Goal: Task Accomplishment & Management: Manage account settings

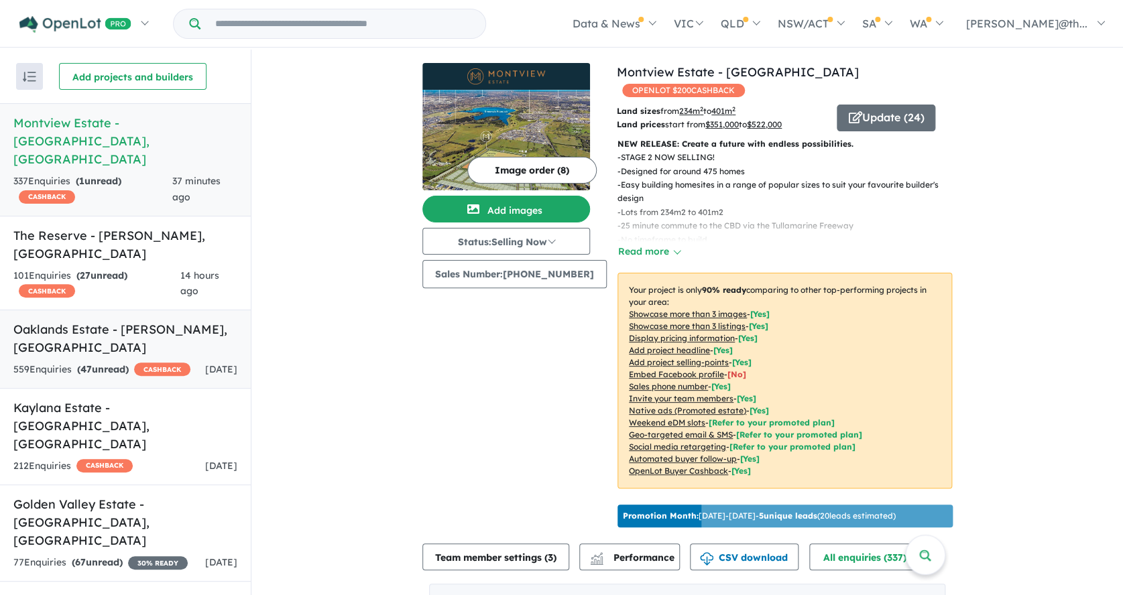
click at [151, 310] on link "Oaklands Estate - [PERSON_NAME] , [GEOGRAPHIC_DATA] 559 Enquir ies ( 47 unread)…" at bounding box center [125, 349] width 251 height 79
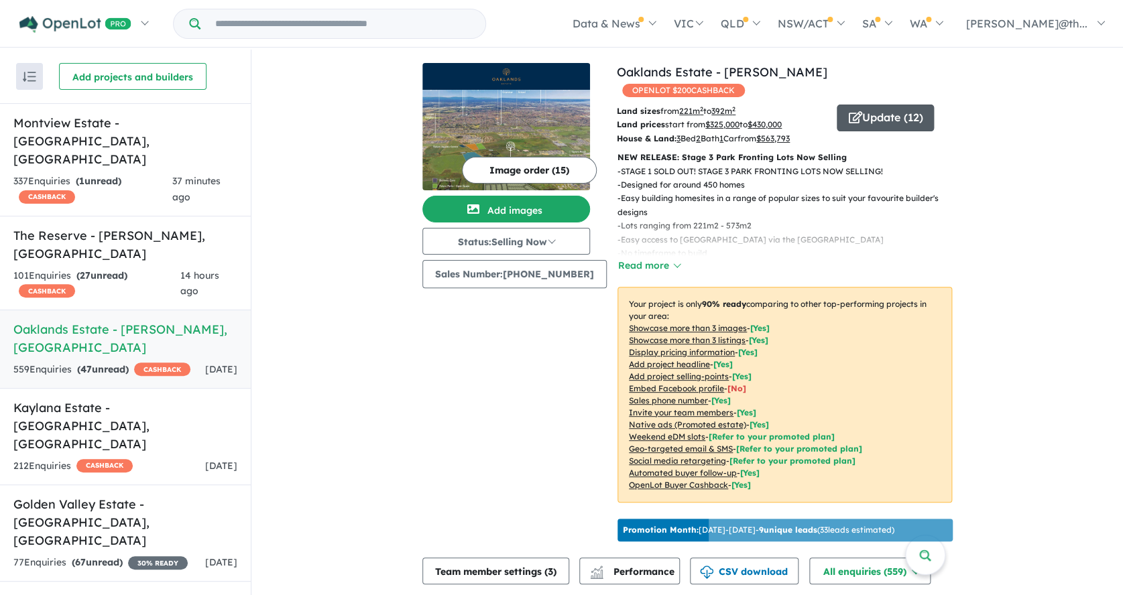
click at [895, 105] on button "Update ( 12 )" at bounding box center [884, 118] width 97 height 27
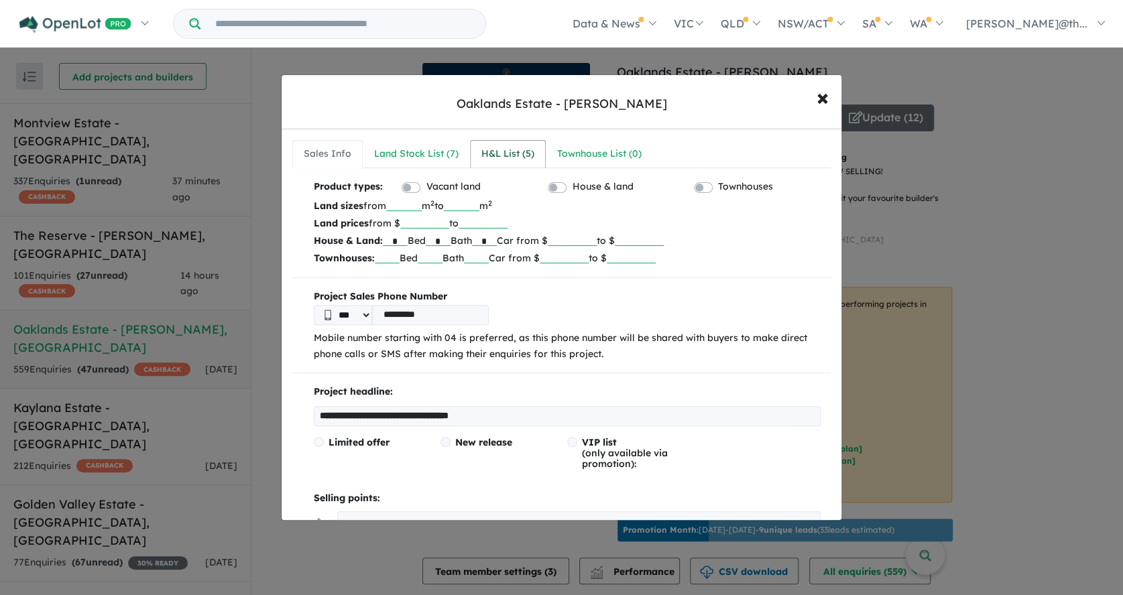
click at [507, 149] on div "H&L List ( 5 )" at bounding box center [507, 154] width 53 height 16
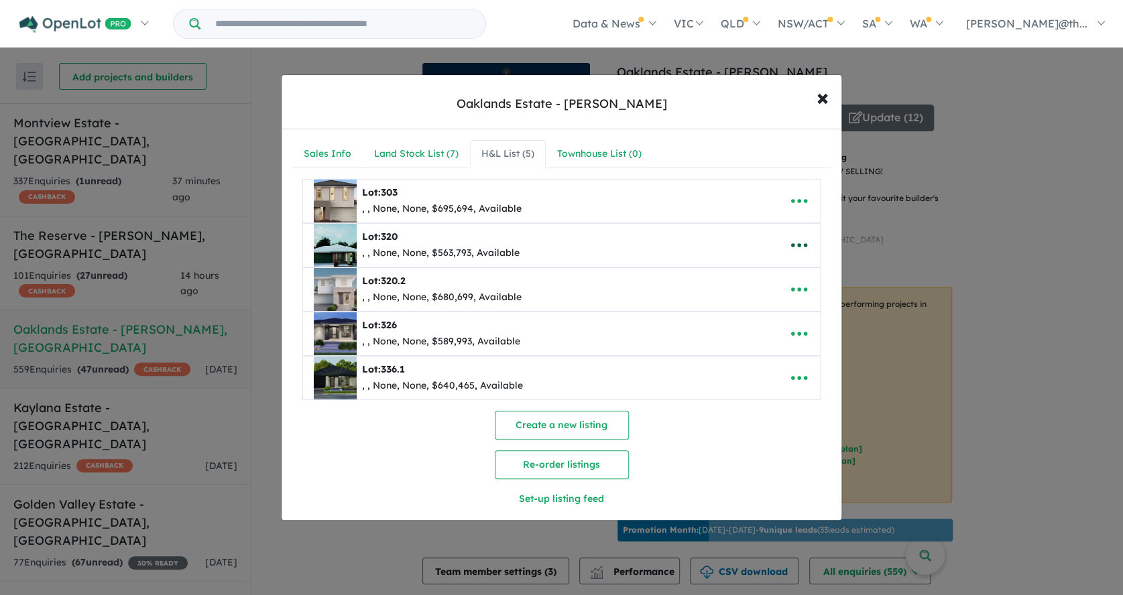
click at [800, 245] on icon "button" at bounding box center [799, 245] width 16 height 4
click at [771, 308] on link "Remove" at bounding box center [769, 309] width 99 height 31
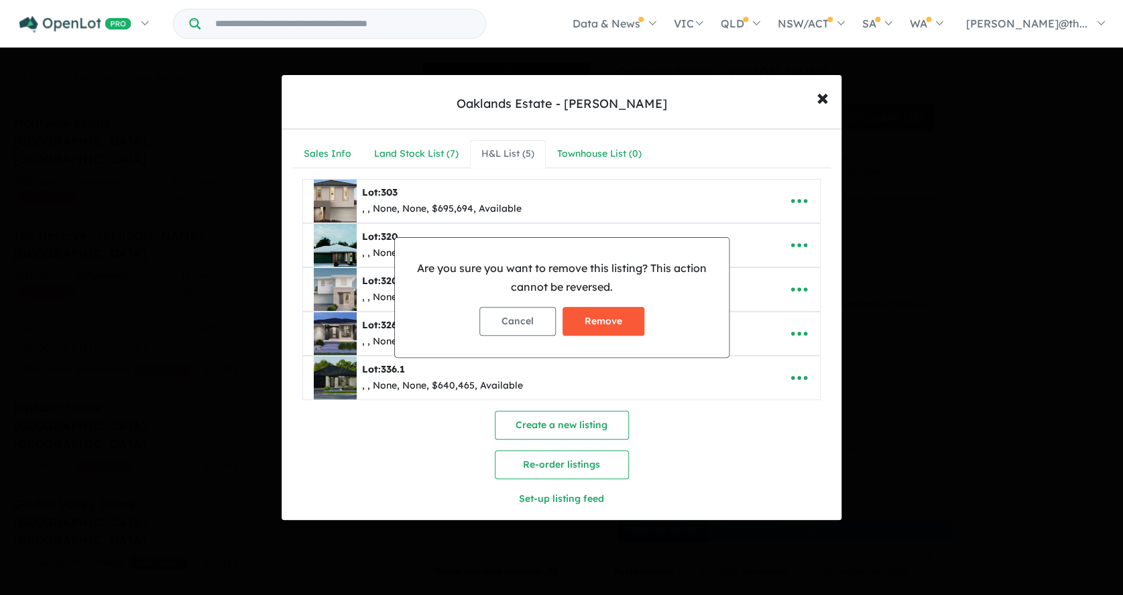
click at [621, 323] on button "Remove" at bounding box center [603, 321] width 82 height 29
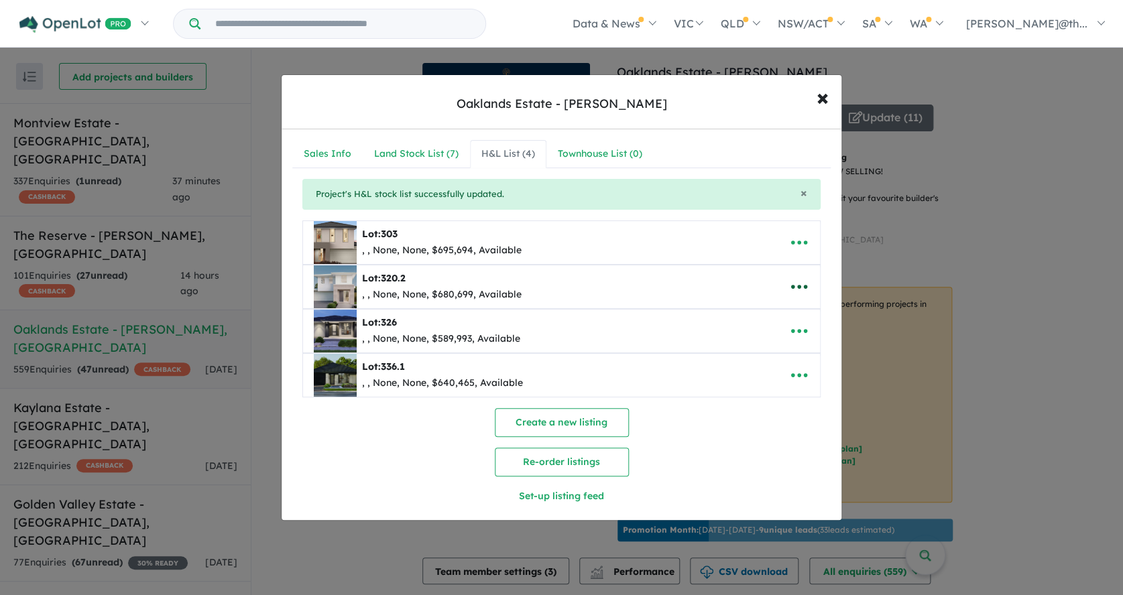
click at [799, 282] on icon "button" at bounding box center [799, 287] width 20 height 20
click at [765, 356] on link "Remove" at bounding box center [769, 351] width 99 height 31
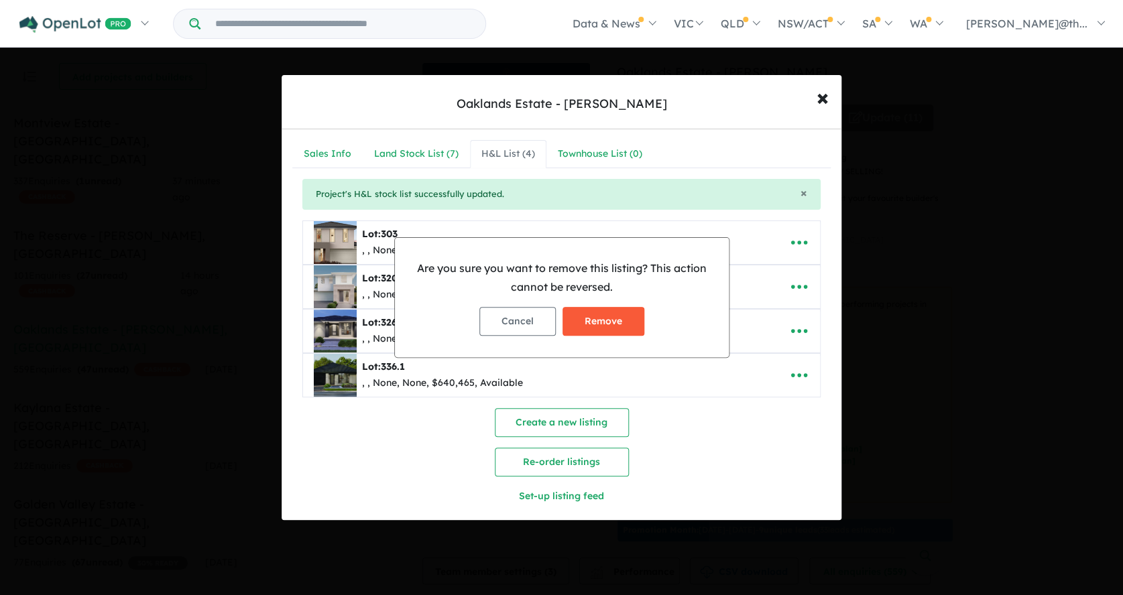
click at [609, 323] on button "Remove" at bounding box center [603, 321] width 82 height 29
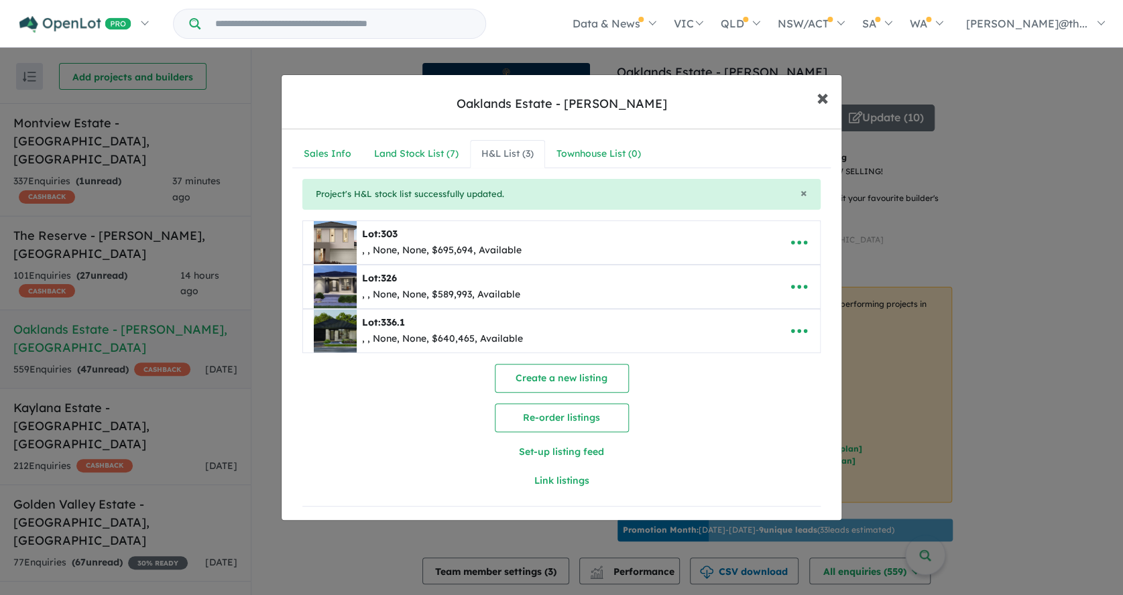
click at [824, 100] on span "×" at bounding box center [822, 96] width 12 height 29
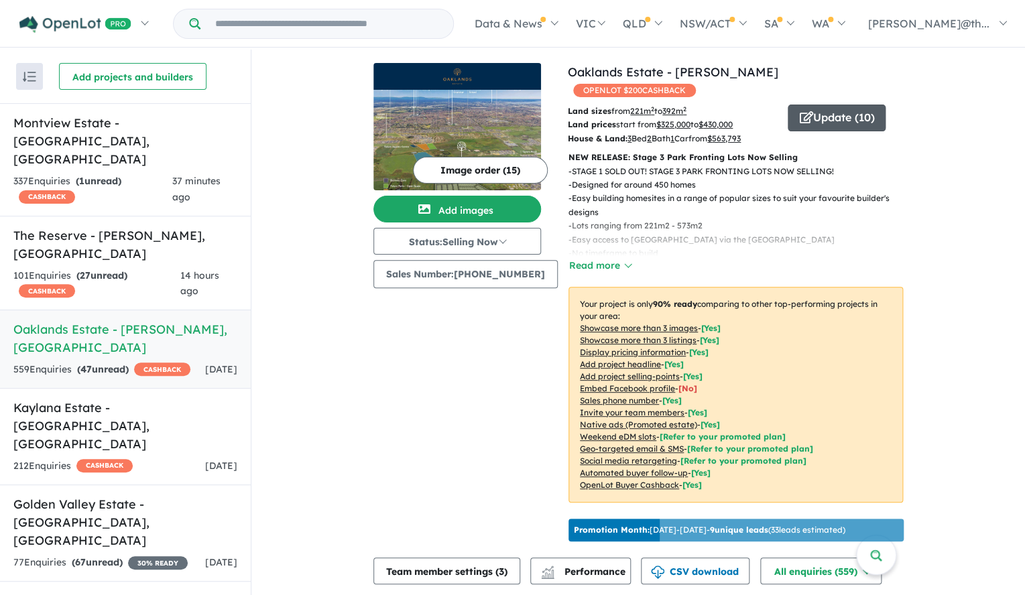
click at [837, 105] on button "Update ( 10 )" at bounding box center [837, 118] width 98 height 27
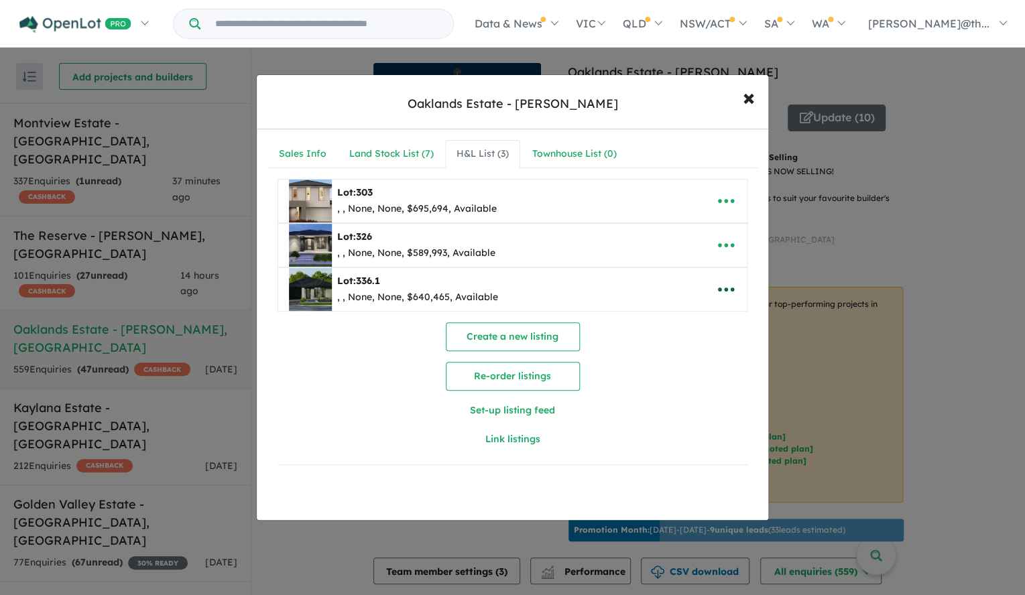
click at [726, 293] on icon "button" at bounding box center [726, 289] width 20 height 20
click at [702, 315] on link "Edit" at bounding box center [696, 323] width 99 height 31
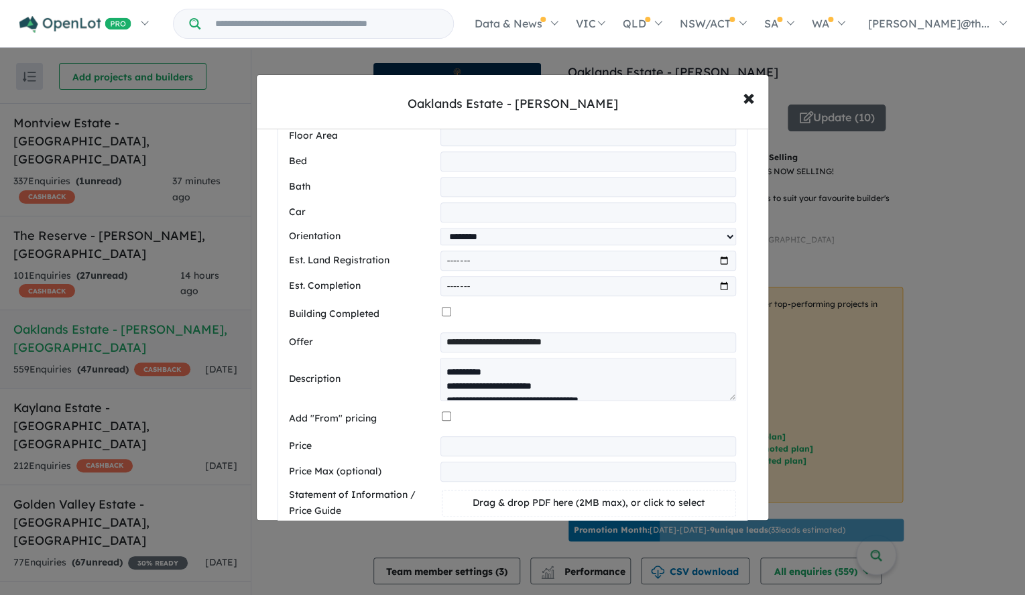
scroll to position [376, 0]
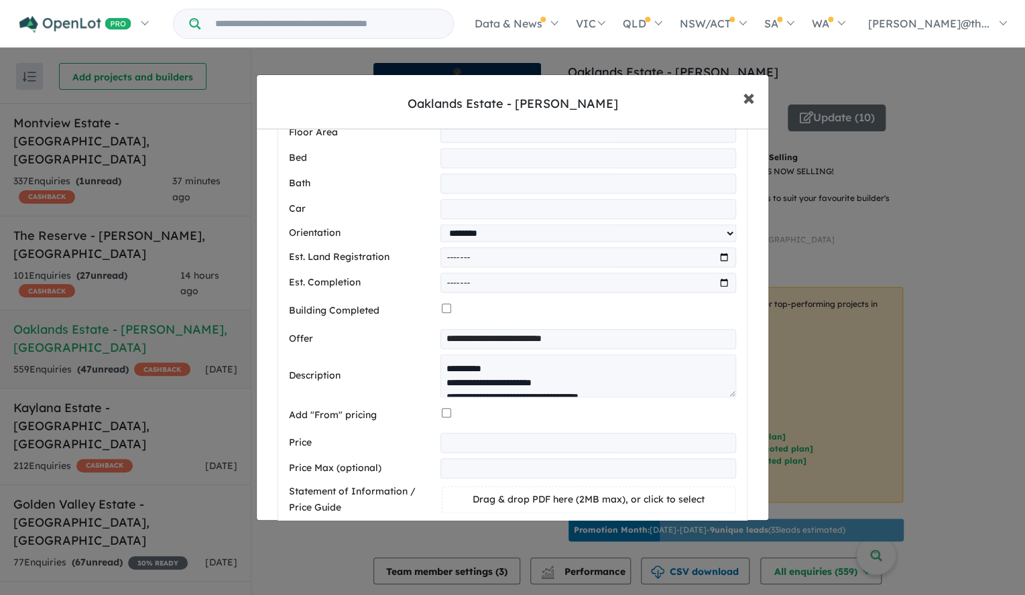
click at [754, 101] on span "×" at bounding box center [749, 96] width 12 height 29
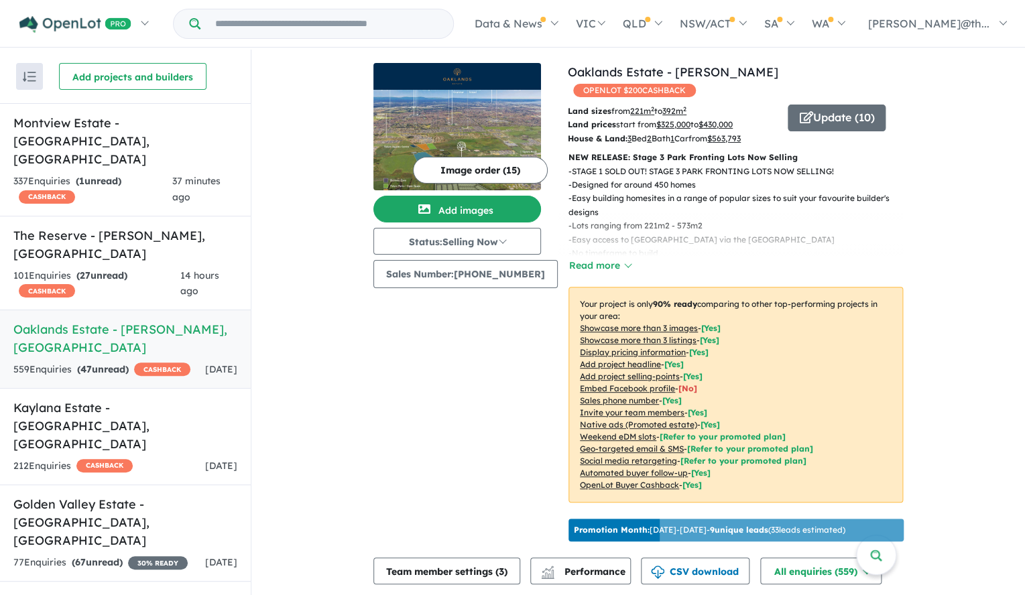
scroll to position [0, 0]
click at [840, 105] on button "Update ( 10 )" at bounding box center [837, 118] width 98 height 27
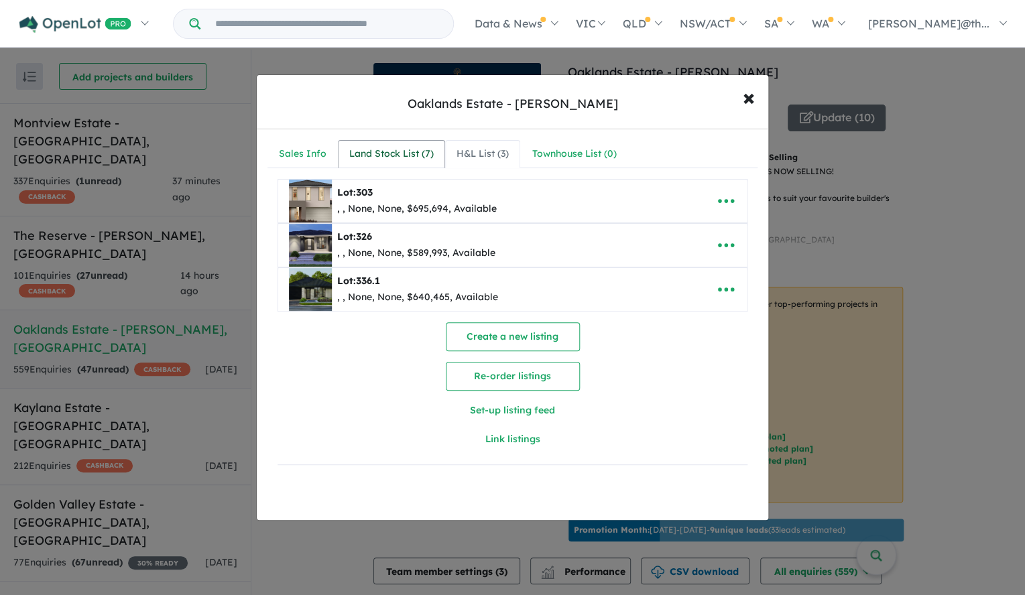
click at [370, 152] on div "Land Stock List ( 7 )" at bounding box center [391, 154] width 84 height 16
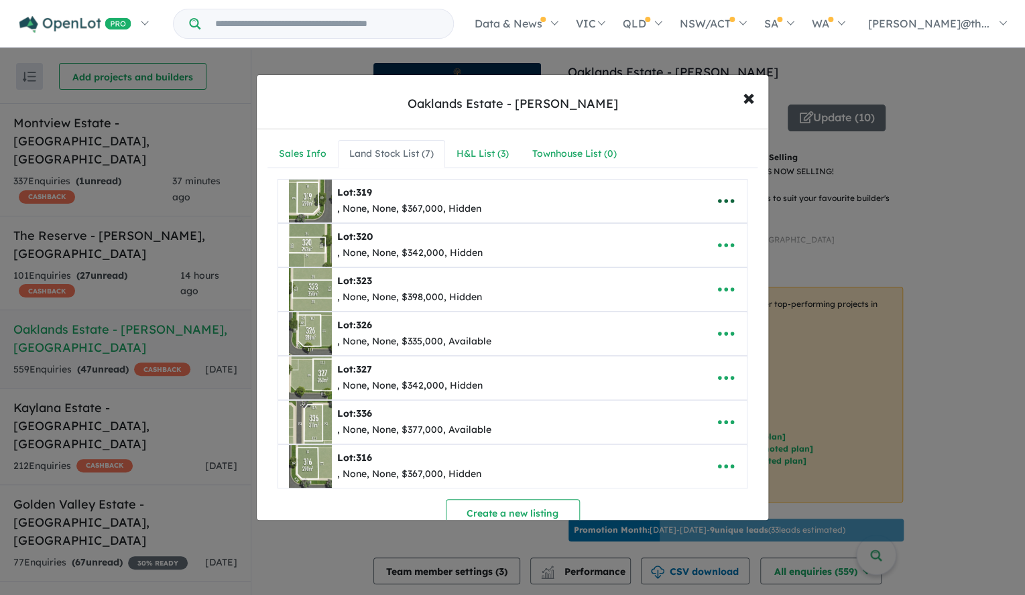
click at [721, 198] on icon "button" at bounding box center [726, 201] width 20 height 20
click at [688, 262] on link "Remove" at bounding box center [696, 265] width 99 height 31
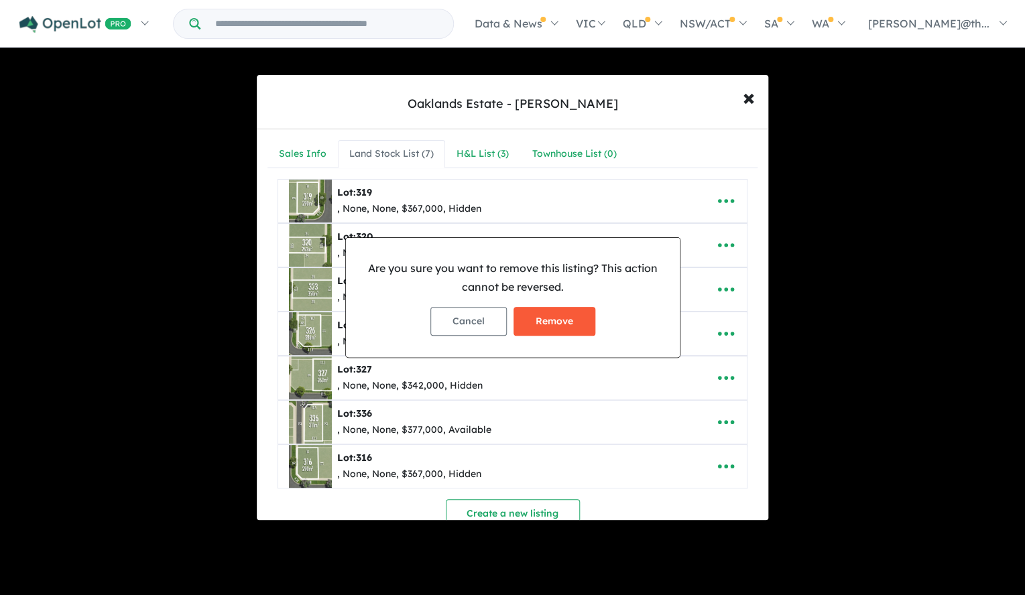
click at [559, 310] on button "Remove" at bounding box center [554, 321] width 82 height 29
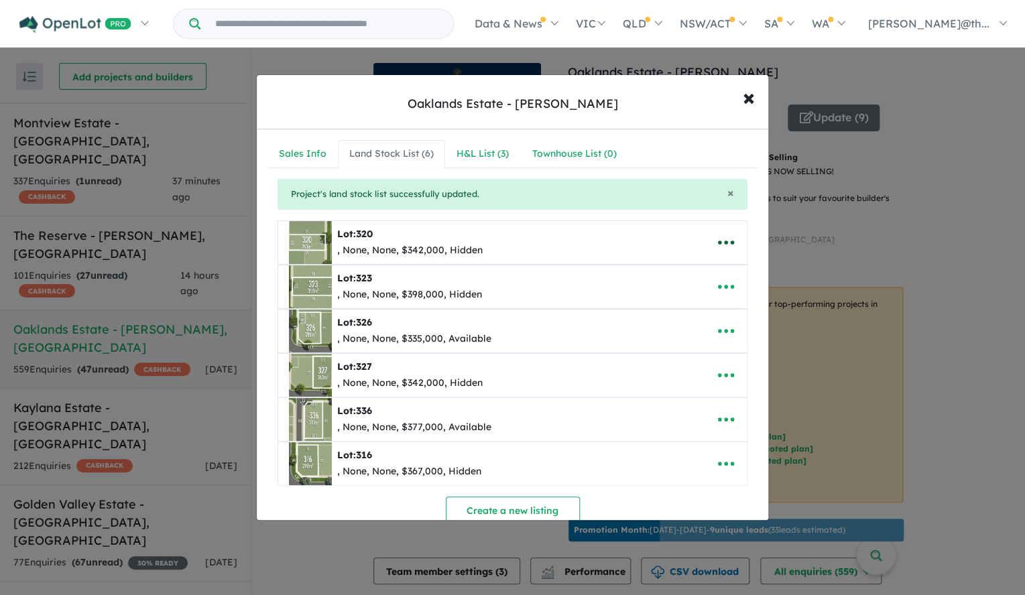
click at [730, 245] on icon "button" at bounding box center [726, 243] width 20 height 20
click at [692, 300] on link "Remove" at bounding box center [696, 307] width 99 height 31
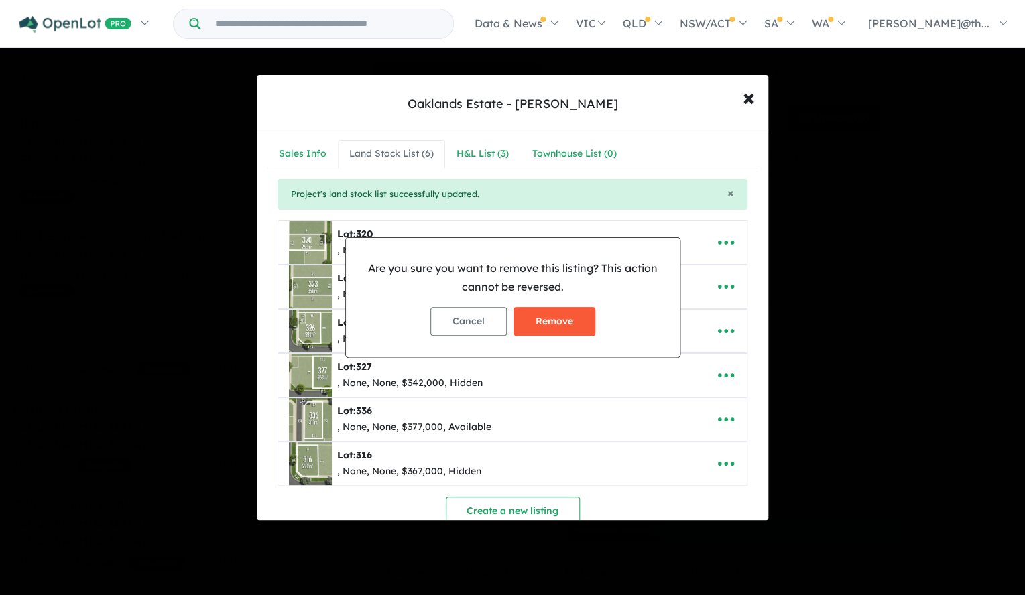
click at [586, 315] on button "Remove" at bounding box center [554, 321] width 82 height 29
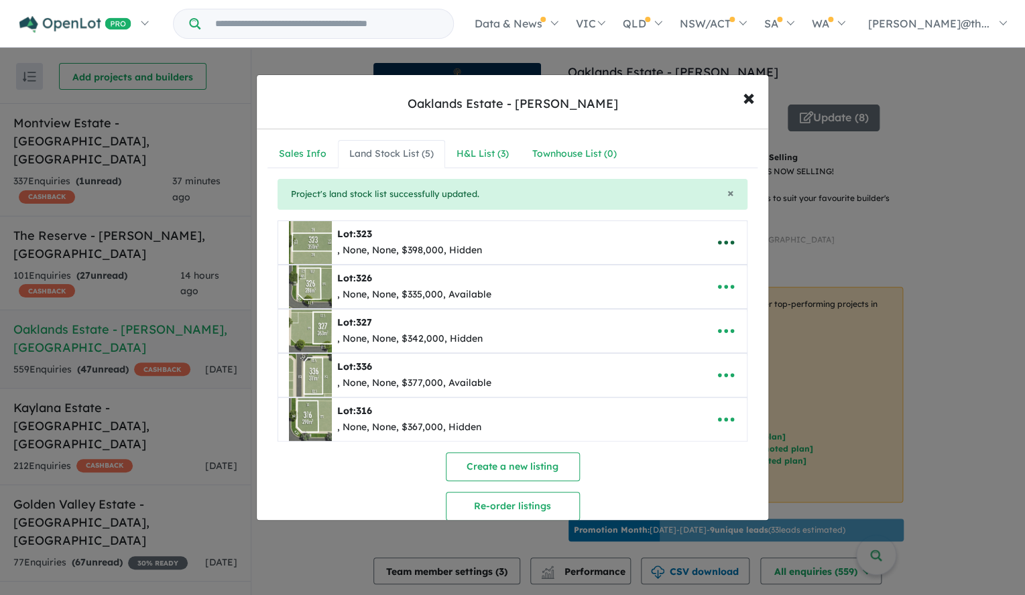
click at [723, 239] on icon "button" at bounding box center [726, 243] width 20 height 20
click at [680, 306] on link "Remove" at bounding box center [696, 307] width 99 height 31
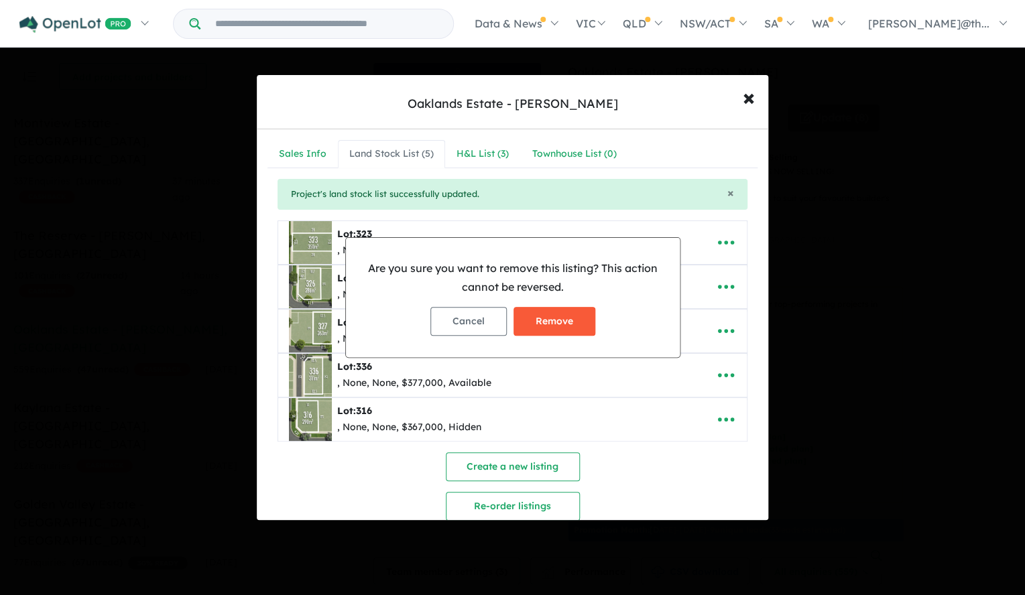
click at [583, 325] on button "Remove" at bounding box center [554, 321] width 82 height 29
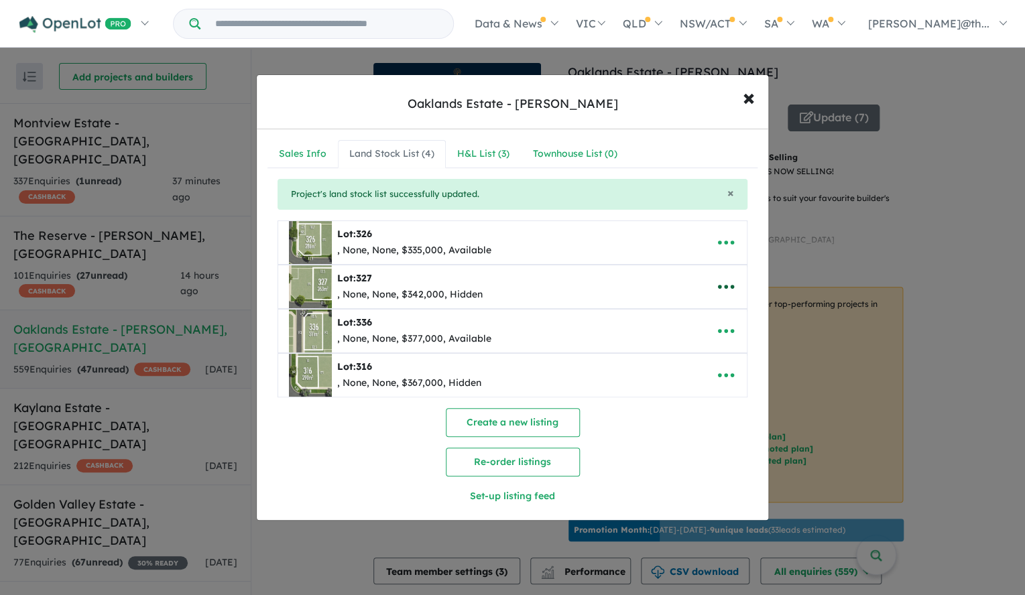
click at [724, 288] on icon "button" at bounding box center [726, 287] width 20 height 20
click at [687, 351] on link "Remove" at bounding box center [696, 351] width 99 height 31
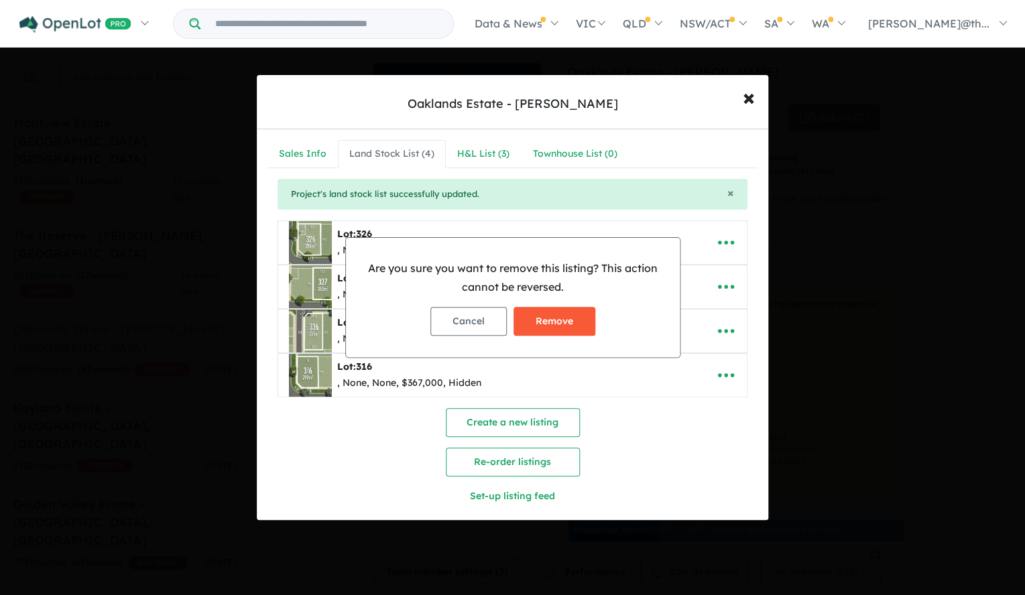
click at [577, 325] on button "Remove" at bounding box center [554, 321] width 82 height 29
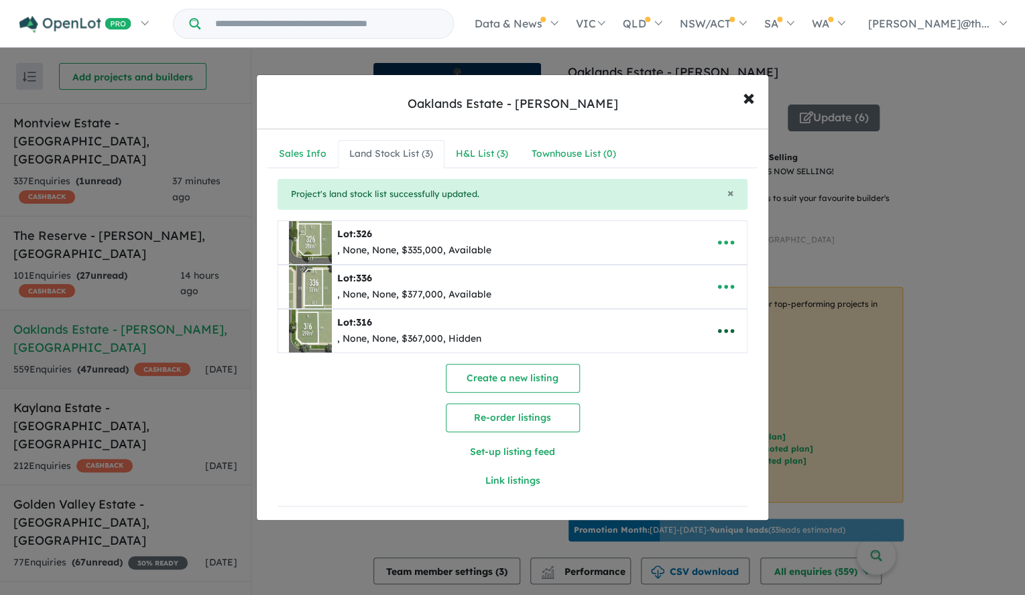
click at [725, 332] on icon "button" at bounding box center [726, 331] width 16 height 4
click at [689, 391] on link "Remove" at bounding box center [696, 395] width 99 height 31
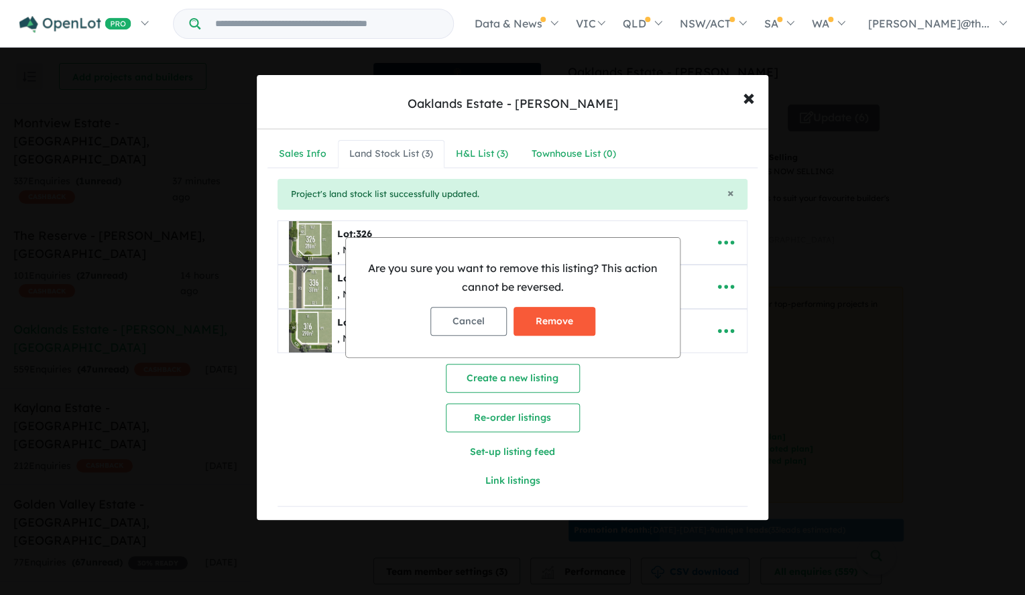
click at [579, 324] on button "Remove" at bounding box center [554, 321] width 82 height 29
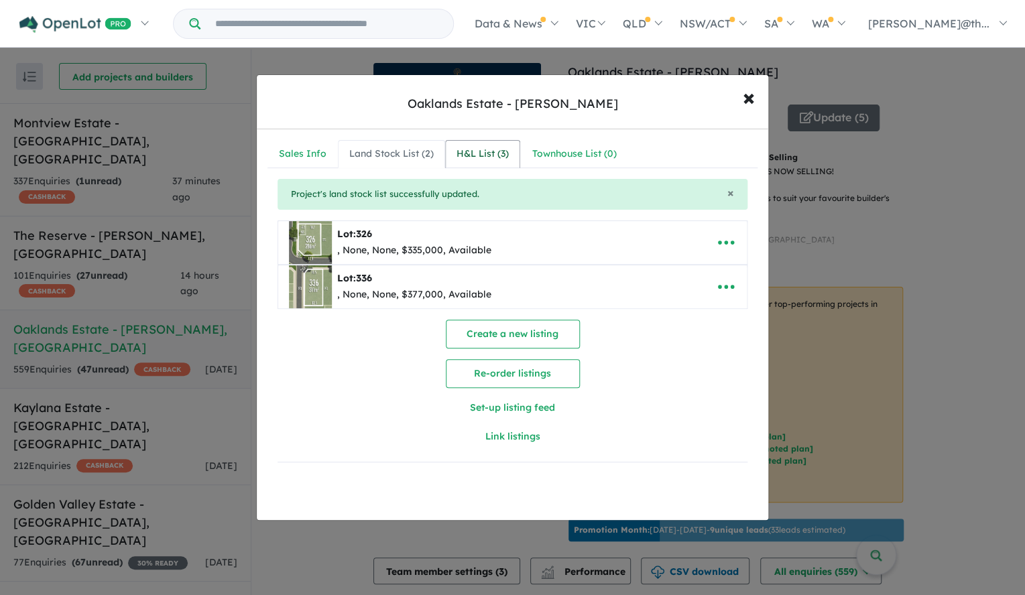
click at [471, 159] on div "H&L List ( 3 )" at bounding box center [482, 154] width 52 height 16
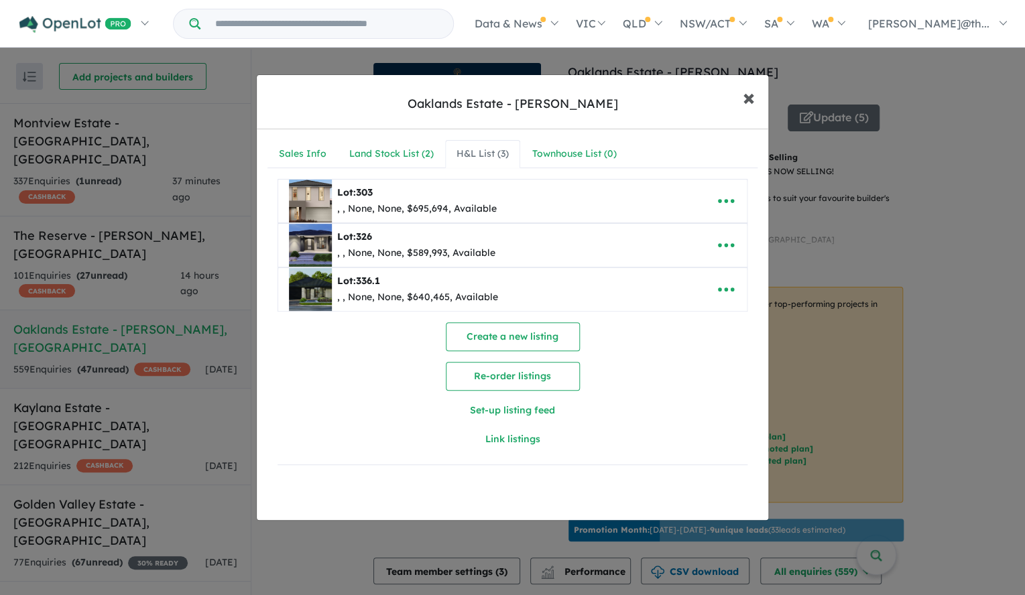
click at [750, 97] on span "×" at bounding box center [749, 96] width 12 height 29
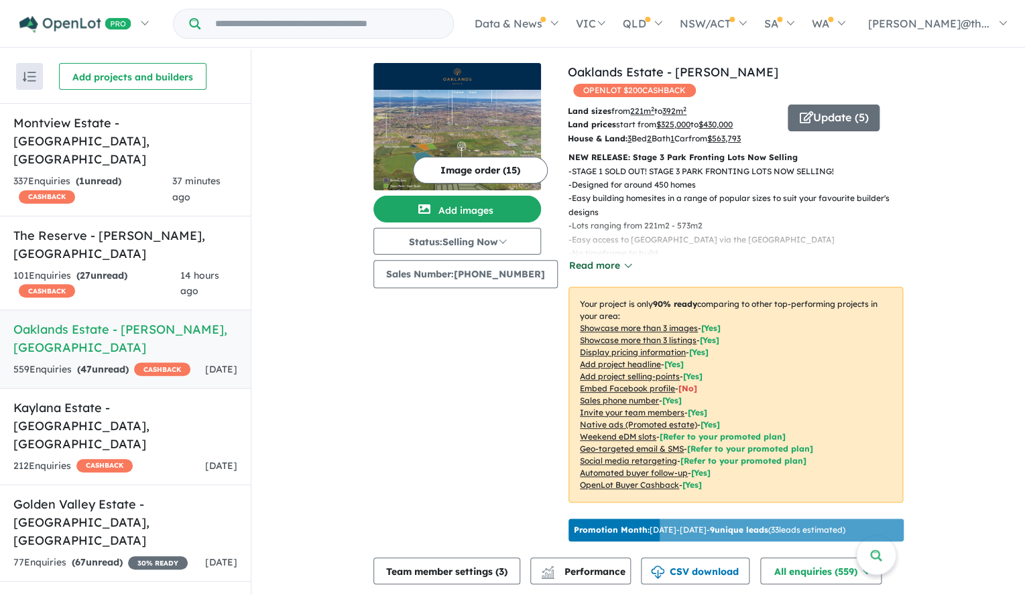
click at [596, 258] on button "Read more" at bounding box center [599, 265] width 63 height 15
click at [826, 105] on button "Update ( 5 )" at bounding box center [834, 118] width 92 height 27
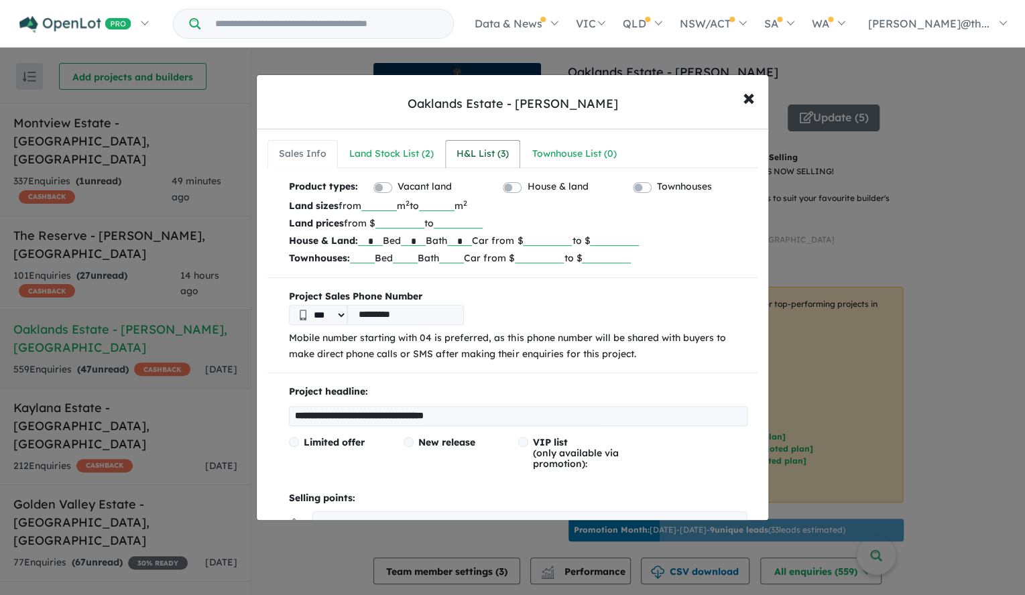
click at [471, 155] on div "H&L List ( 3 )" at bounding box center [482, 154] width 52 height 16
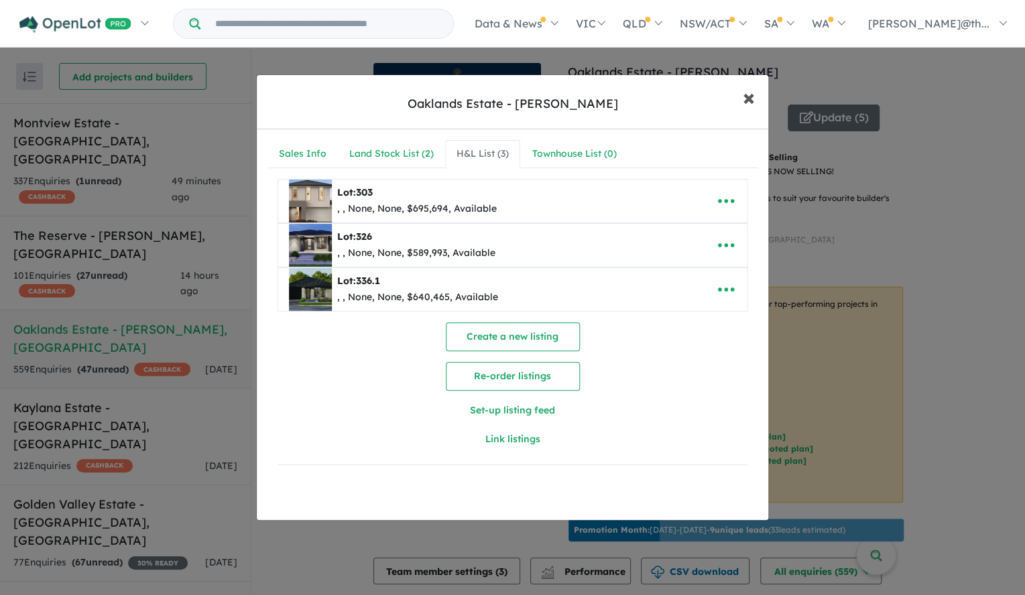
click at [748, 97] on span "×" at bounding box center [749, 96] width 12 height 29
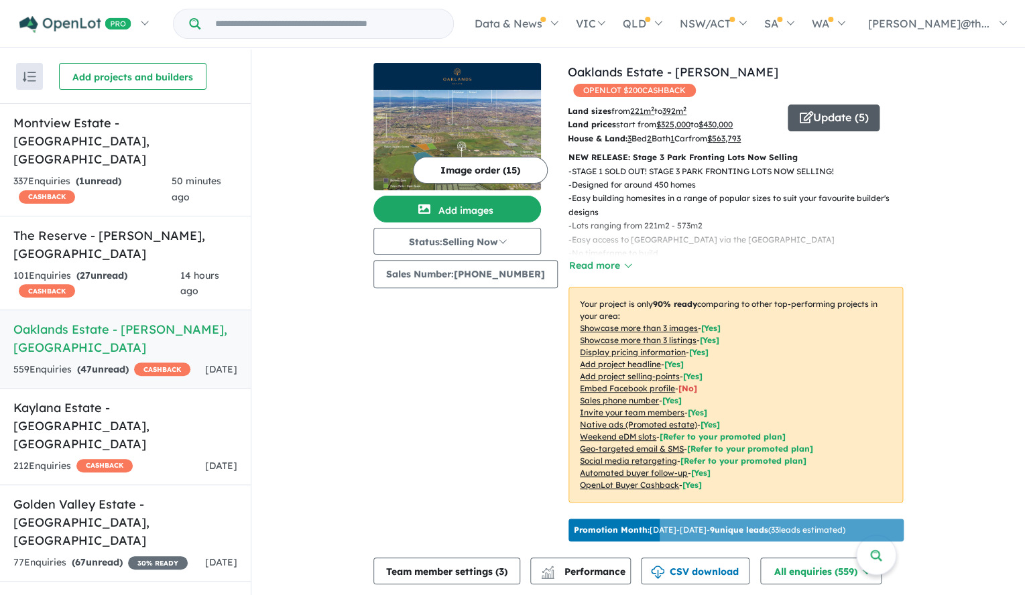
click at [844, 105] on button "Update ( 5 )" at bounding box center [834, 118] width 92 height 27
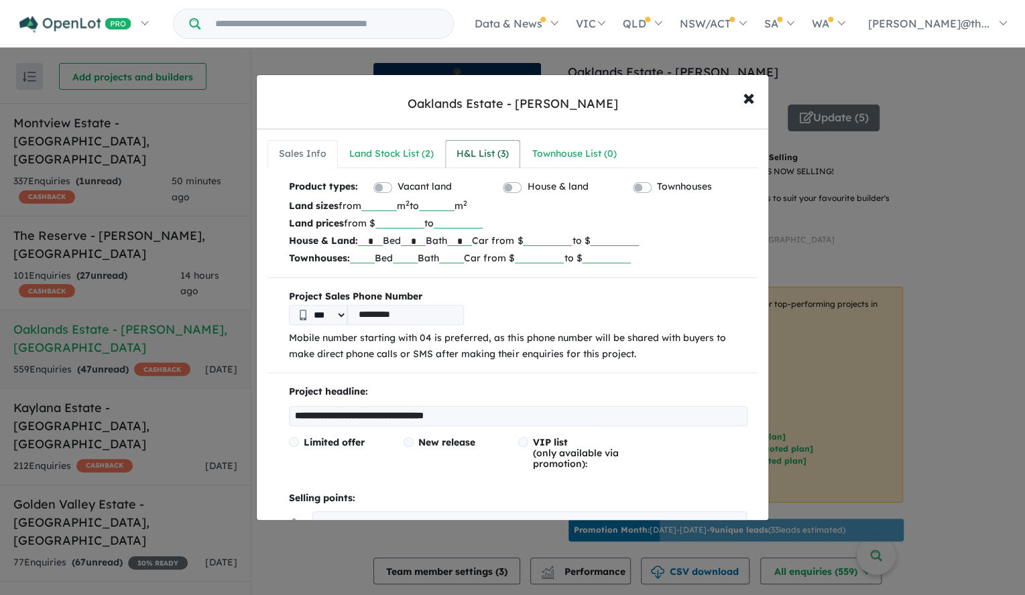
click at [474, 151] on div "H&L List ( 3 )" at bounding box center [482, 154] width 52 height 16
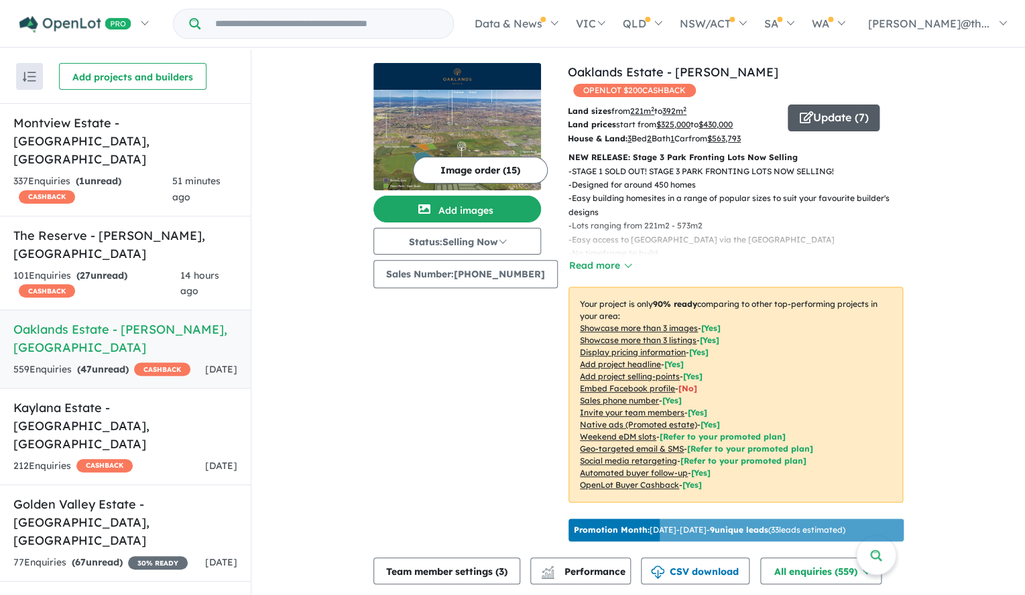
click at [810, 105] on button "Update ( 7 )" at bounding box center [834, 118] width 92 height 27
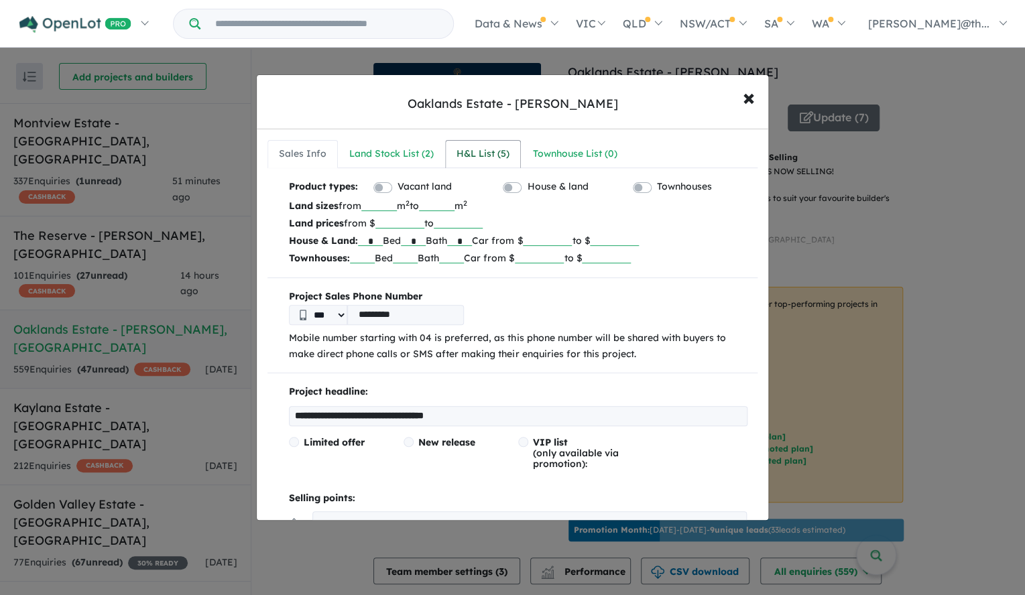
click at [505, 150] on div "H&L List ( 5 )" at bounding box center [482, 154] width 53 height 16
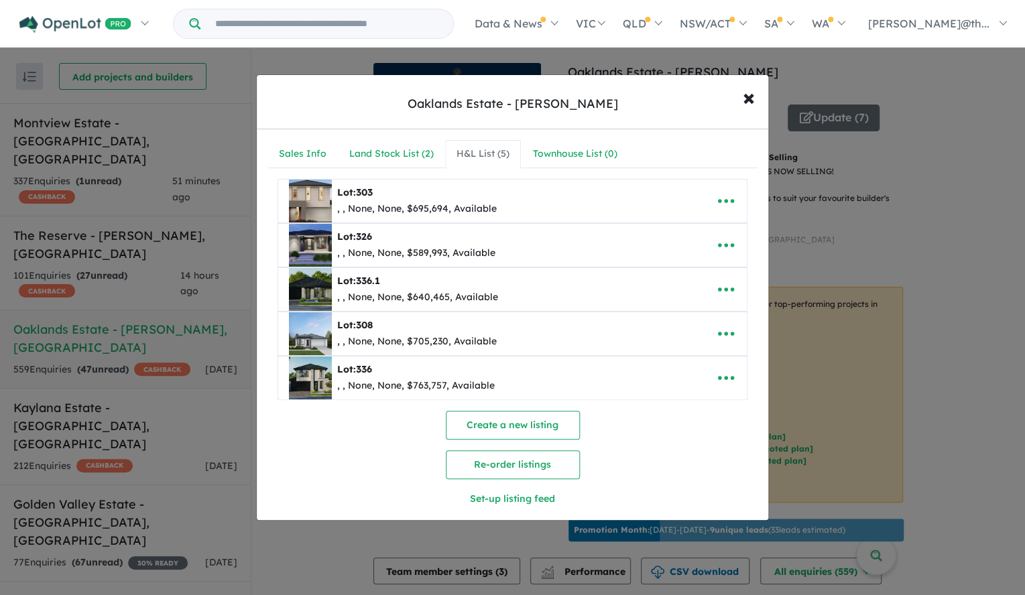
drag, startPoint x: 287, startPoint y: 336, endPoint x: 286, endPoint y: 319, distance: 16.8
click at [286, 318] on span "Lot: 308 , , None, None, $705,230, Available" at bounding box center [491, 333] width 427 height 43
drag, startPoint x: 282, startPoint y: 332, endPoint x: 324, endPoint y: 344, distance: 43.1
click at [288, 322] on span "Lot: 308 , , None, None, $705,230, Available" at bounding box center [491, 333] width 427 height 43
click at [531, 458] on button "Re-order listings" at bounding box center [513, 464] width 134 height 29
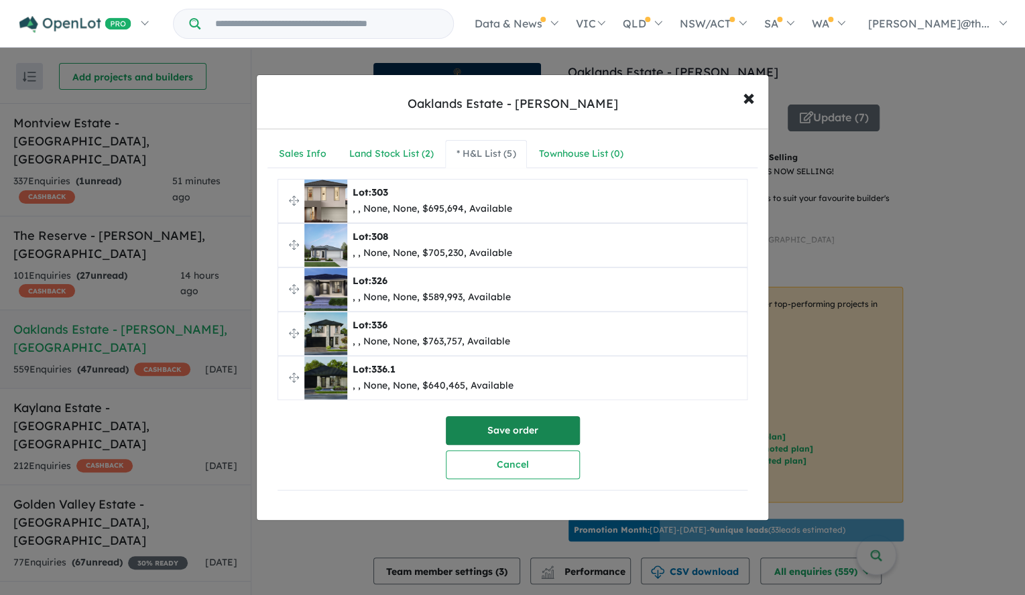
click at [523, 436] on button "Save order" at bounding box center [513, 430] width 134 height 29
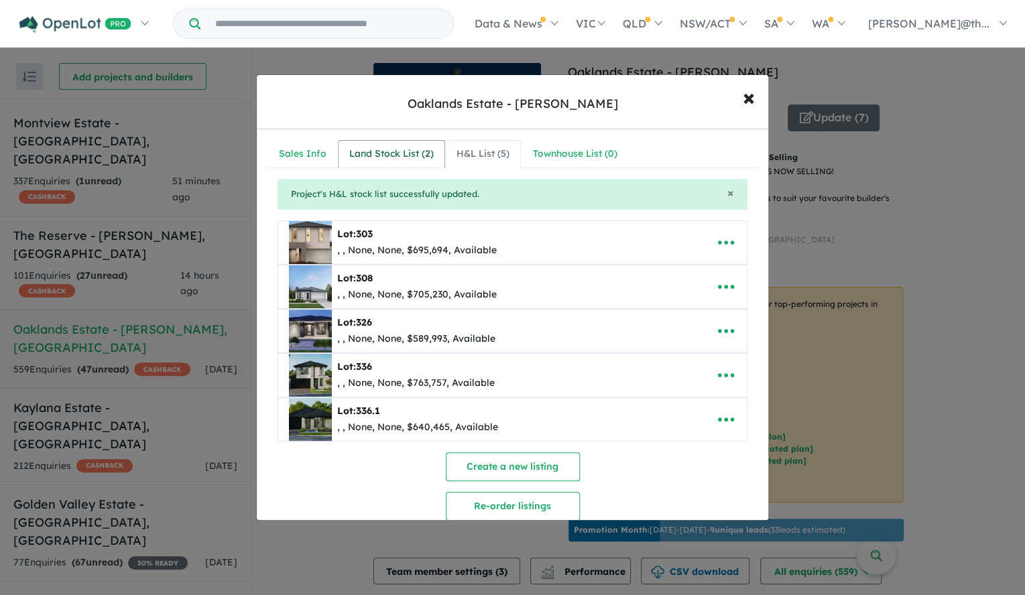
click at [407, 153] on div "Land Stock List ( 2 )" at bounding box center [391, 154] width 84 height 16
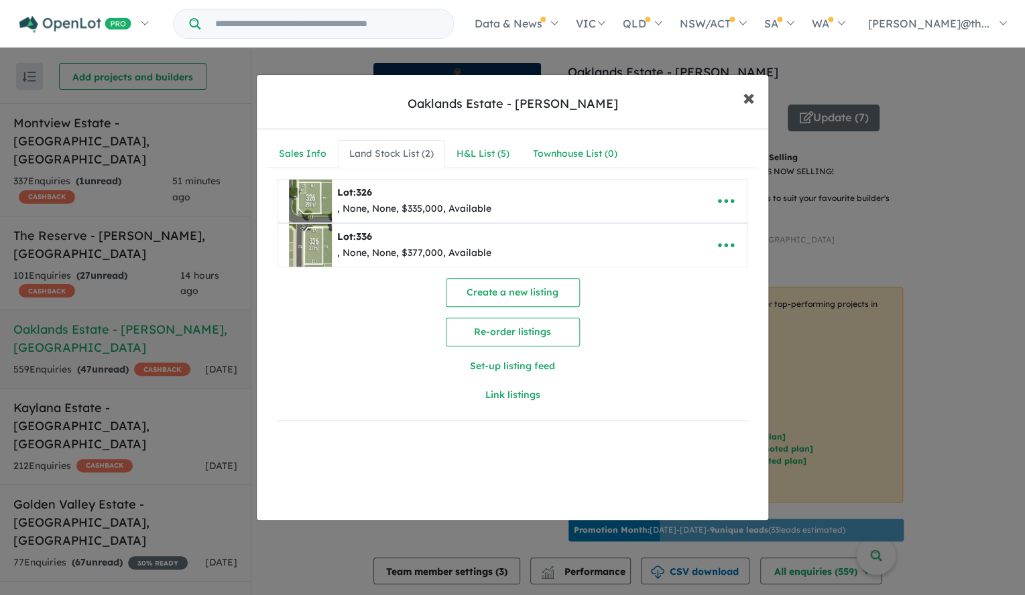
click at [743, 96] on span "×" at bounding box center [749, 96] width 12 height 29
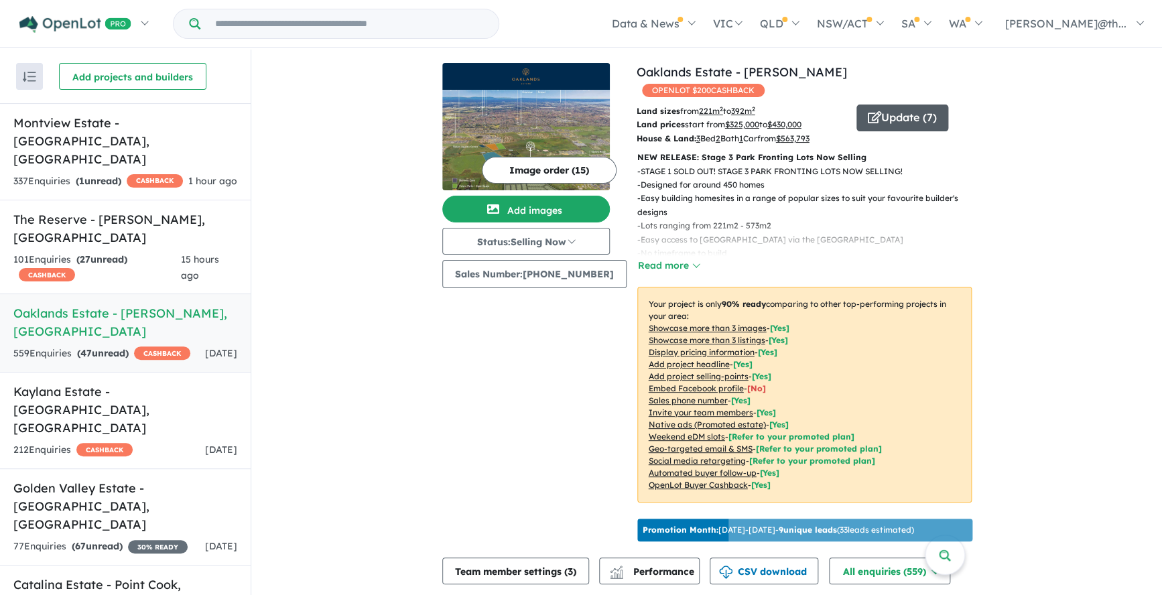
click at [896, 105] on button "Update ( 7 )" at bounding box center [903, 118] width 92 height 27
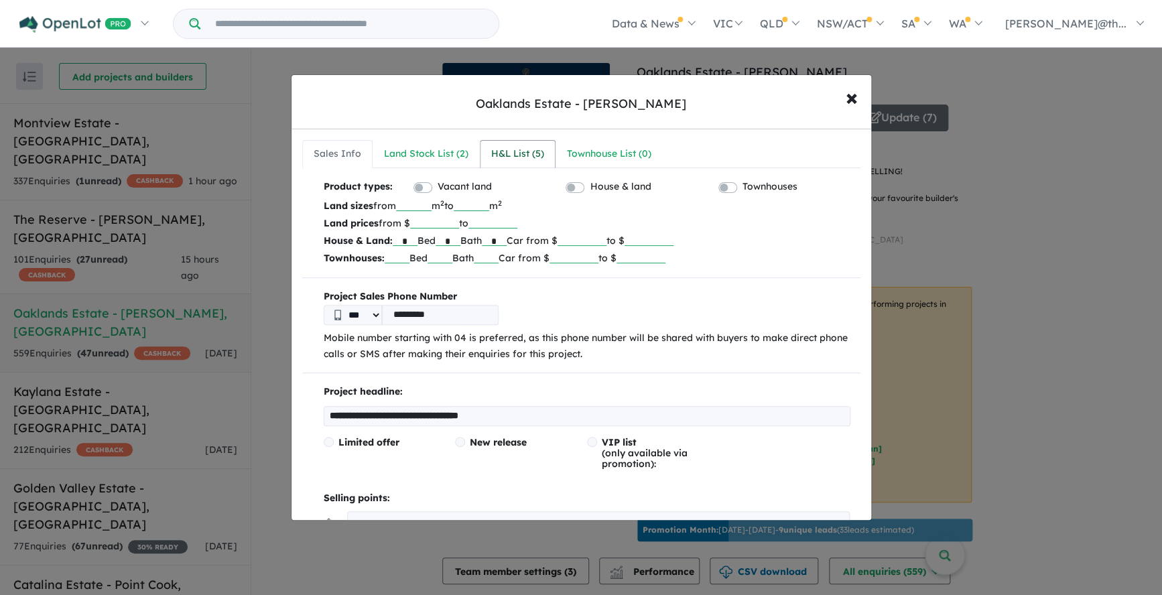
click at [507, 156] on div "H&L List ( 5 )" at bounding box center [517, 154] width 53 height 16
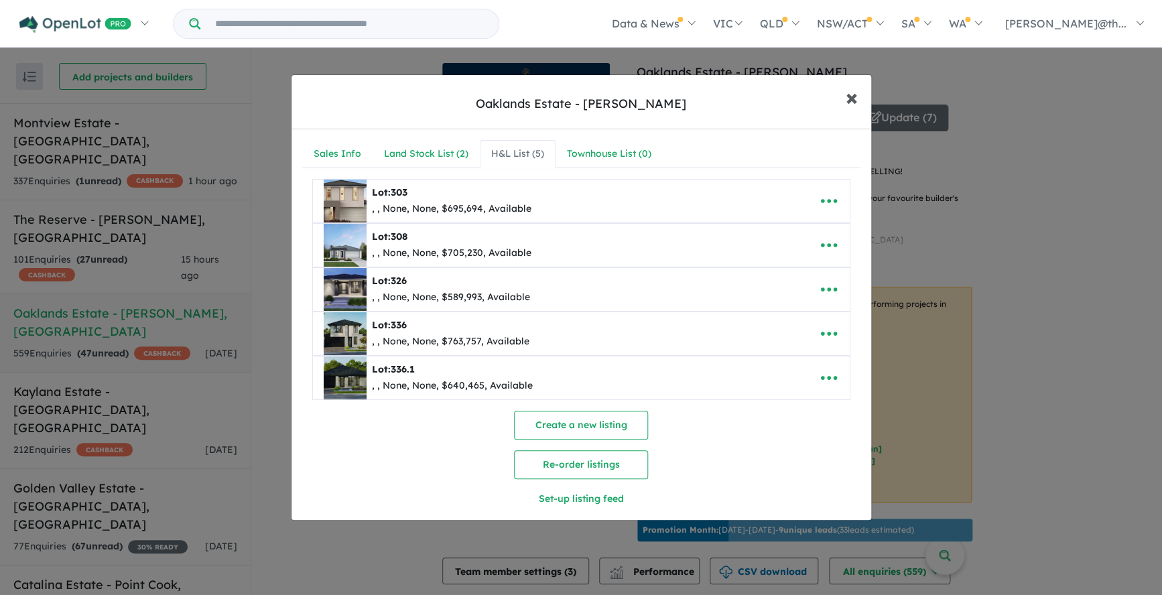
click at [853, 106] on span "×" at bounding box center [852, 96] width 12 height 29
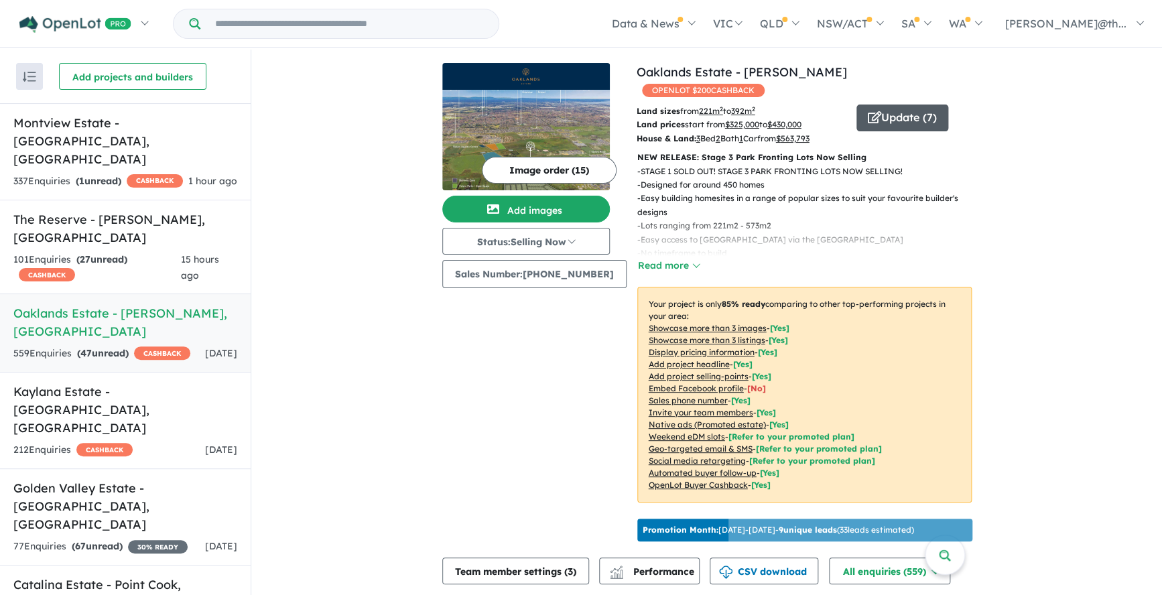
click at [903, 111] on button "Update ( 7 )" at bounding box center [903, 118] width 92 height 27
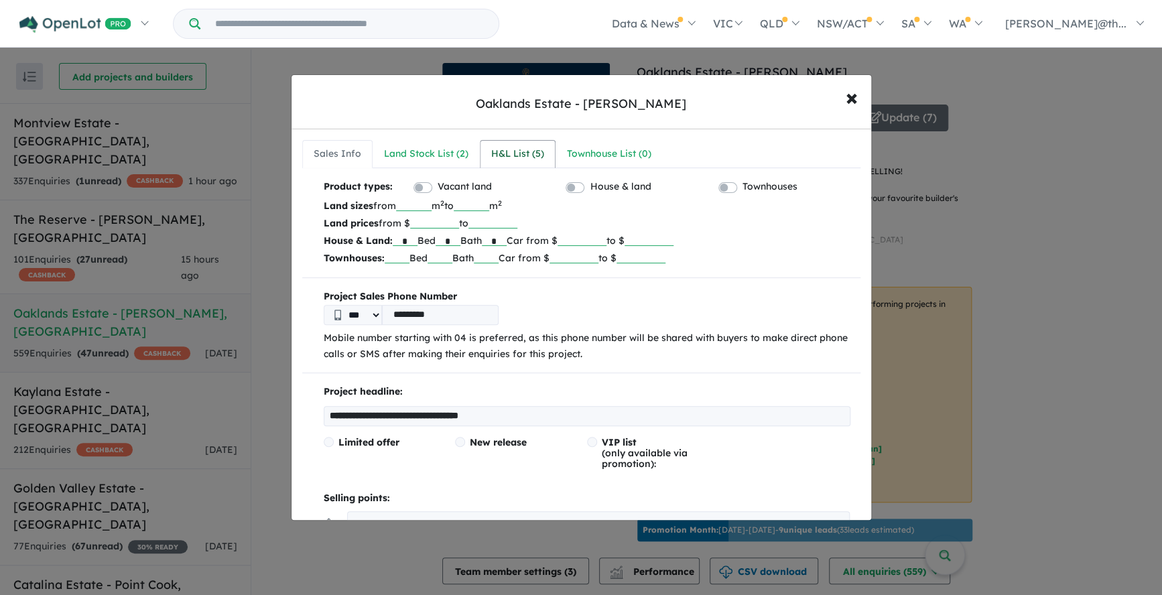
click at [491, 153] on div "H&L List ( 5 )" at bounding box center [517, 154] width 53 height 16
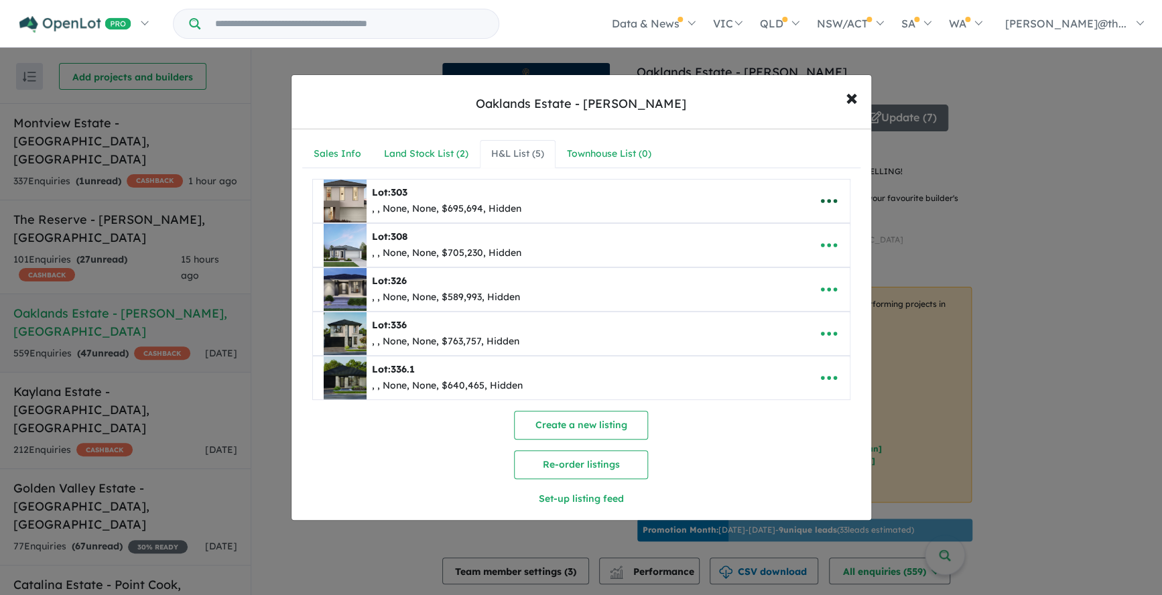
click at [834, 204] on icon "button" at bounding box center [829, 201] width 20 height 20
click at [809, 260] on link "Remove" at bounding box center [799, 265] width 99 height 31
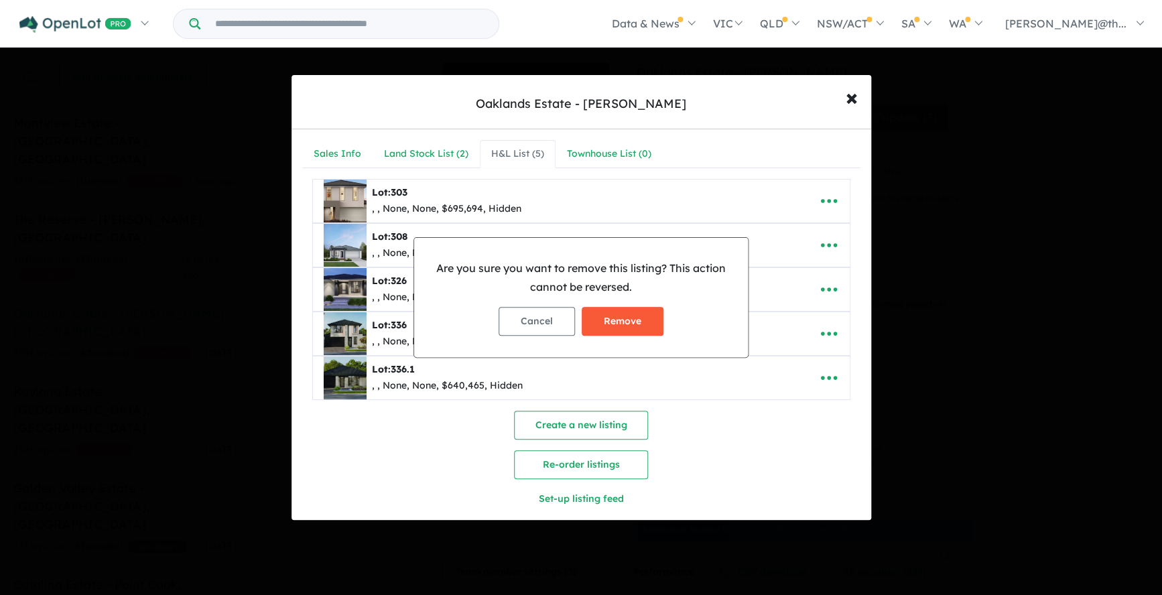
click at [643, 315] on button "Remove" at bounding box center [623, 321] width 82 height 29
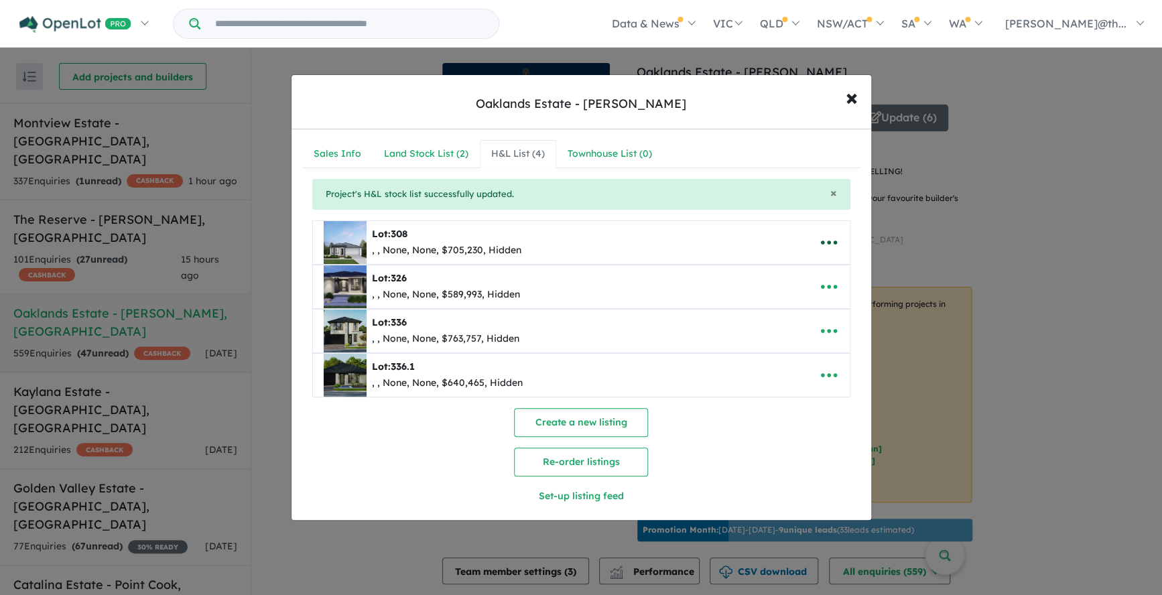
click at [834, 244] on icon "button" at bounding box center [828, 243] width 16 height 4
click at [800, 301] on link "Remove" at bounding box center [799, 307] width 99 height 31
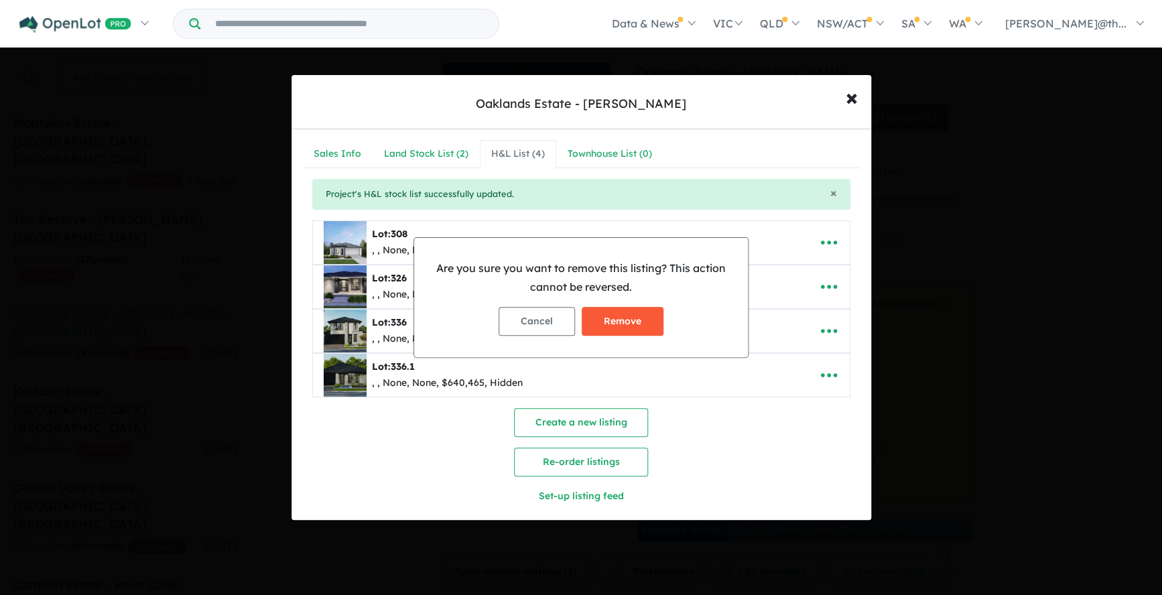
click at [630, 328] on button "Remove" at bounding box center [623, 321] width 82 height 29
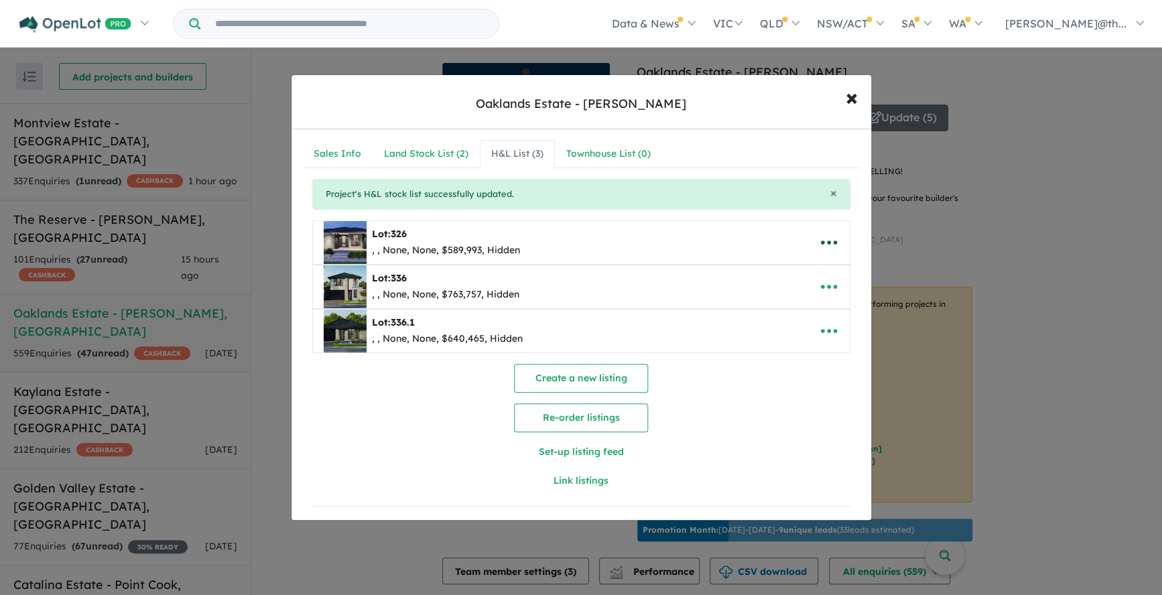
click at [828, 244] on icon "button" at bounding box center [828, 243] width 16 height 4
click at [785, 304] on link "Remove" at bounding box center [799, 307] width 99 height 31
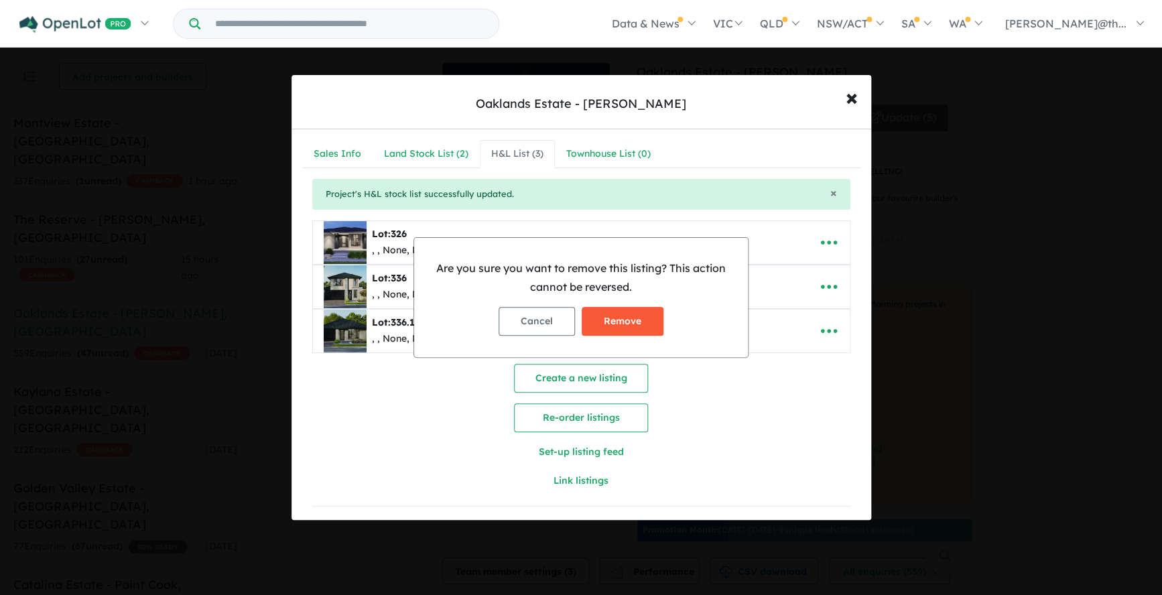
click at [652, 315] on button "Remove" at bounding box center [623, 321] width 82 height 29
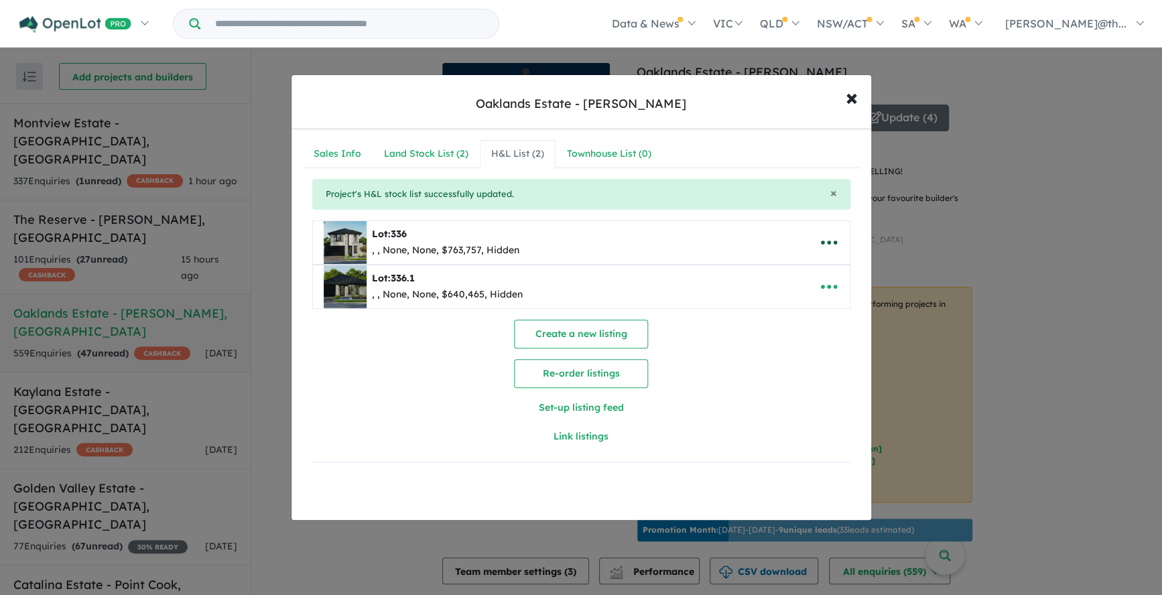
click at [830, 243] on icon "button" at bounding box center [829, 243] width 20 height 20
click at [795, 306] on link "Remove" at bounding box center [799, 307] width 99 height 31
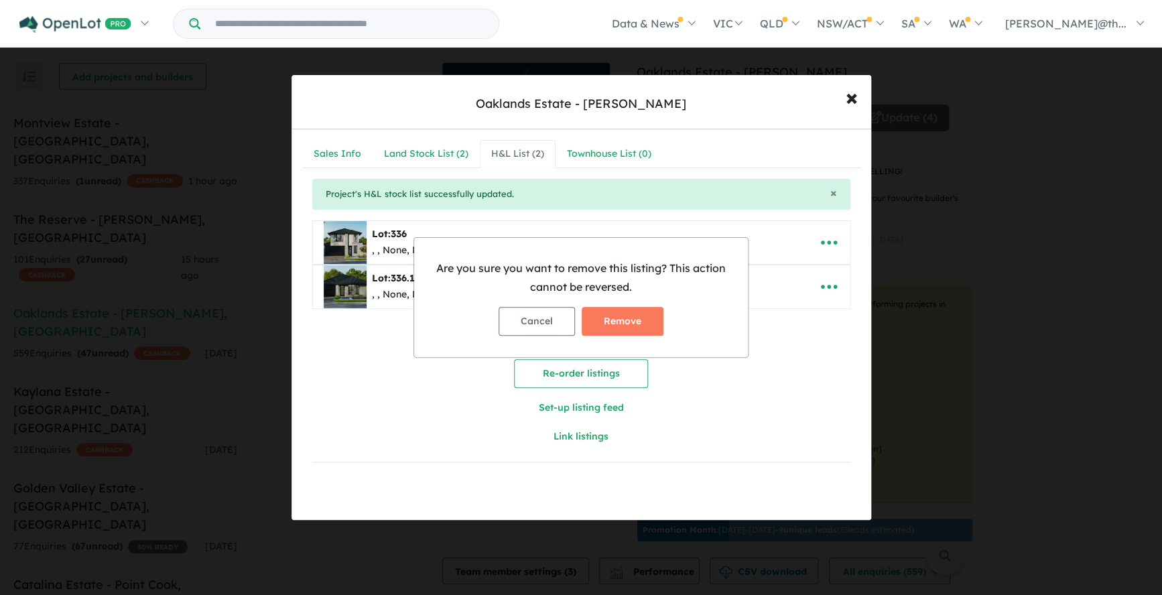
drag, startPoint x: 649, startPoint y: 317, endPoint x: 658, endPoint y: 318, distance: 9.5
click at [649, 318] on button "Remove" at bounding box center [623, 321] width 82 height 29
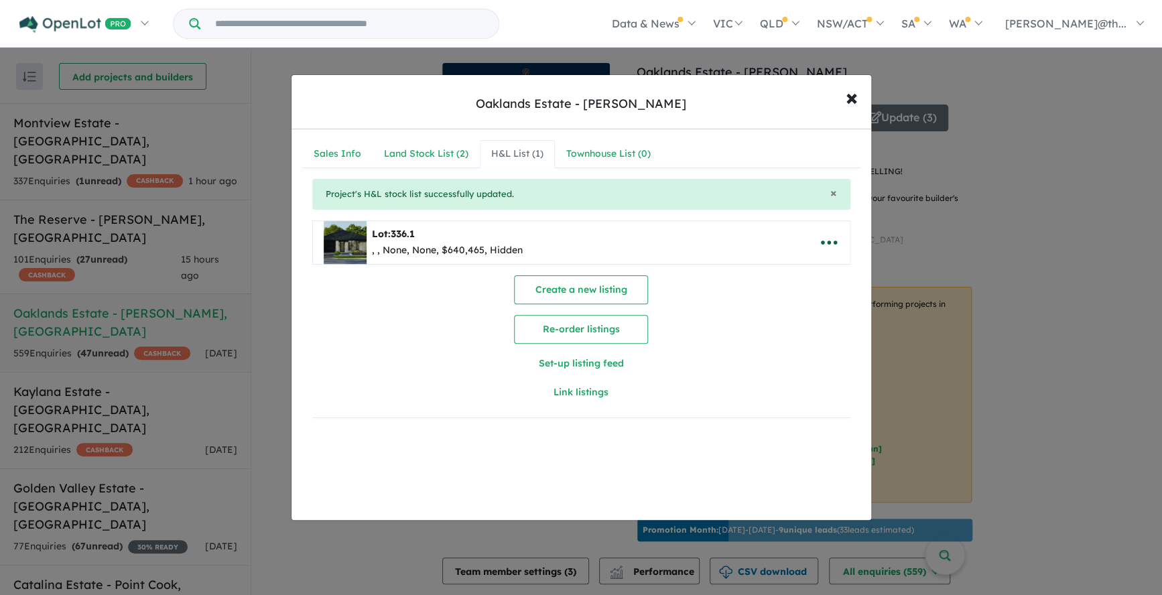
click at [832, 243] on icon "button" at bounding box center [829, 243] width 20 height 20
click at [807, 306] on link "Remove" at bounding box center [799, 307] width 99 height 31
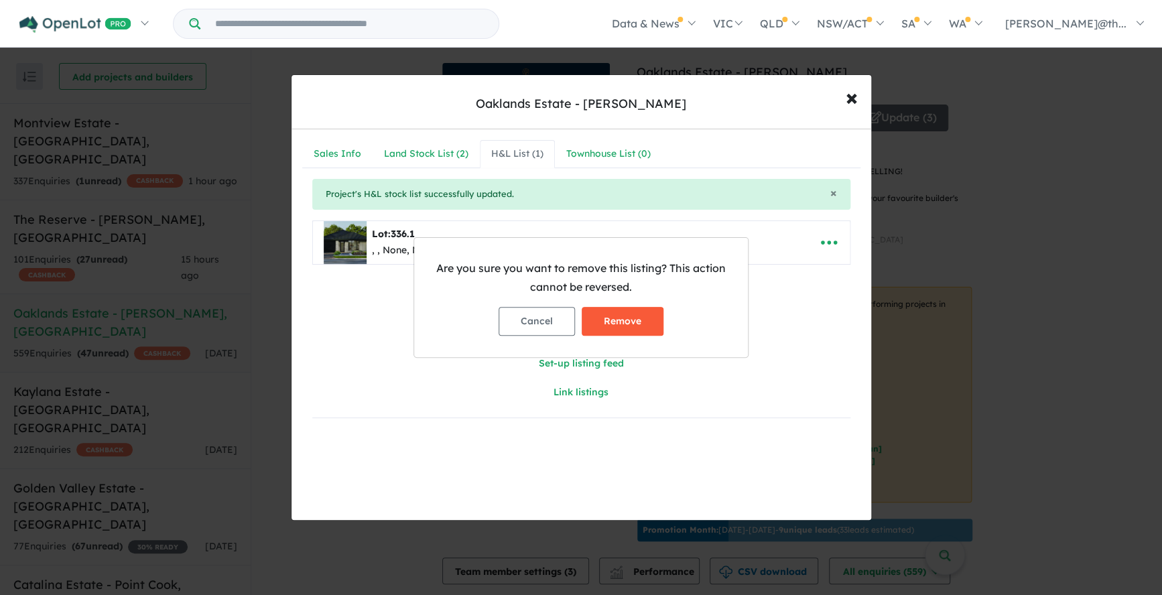
click at [641, 315] on button "Remove" at bounding box center [623, 321] width 82 height 29
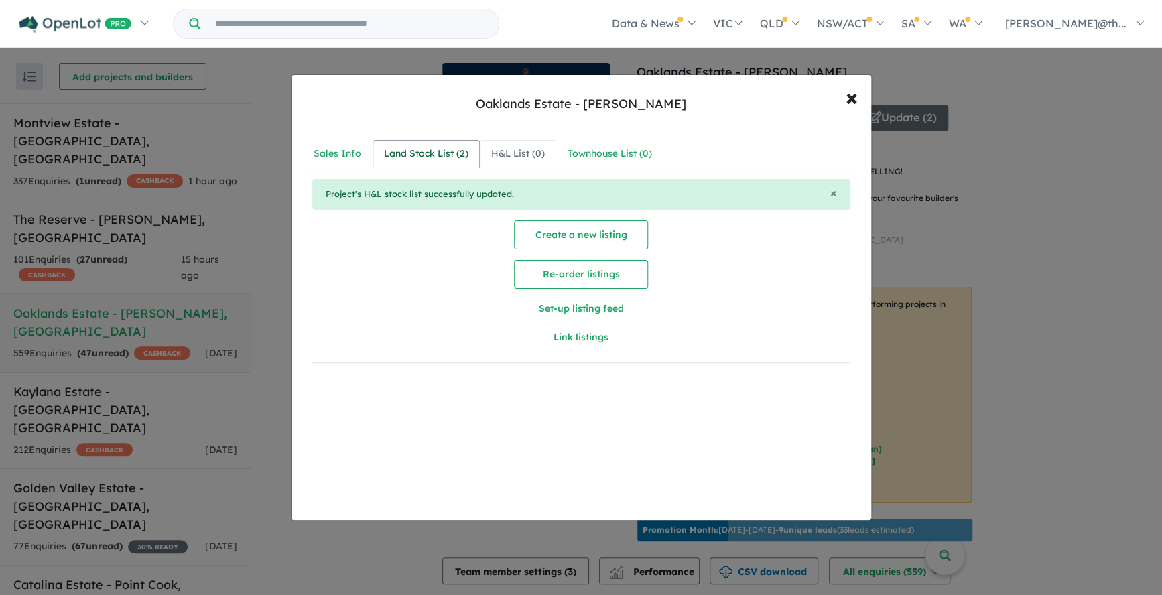
click at [453, 144] on link "Land Stock List ( 2 )" at bounding box center [426, 154] width 107 height 28
